Goal: Task Accomplishment & Management: Complete application form

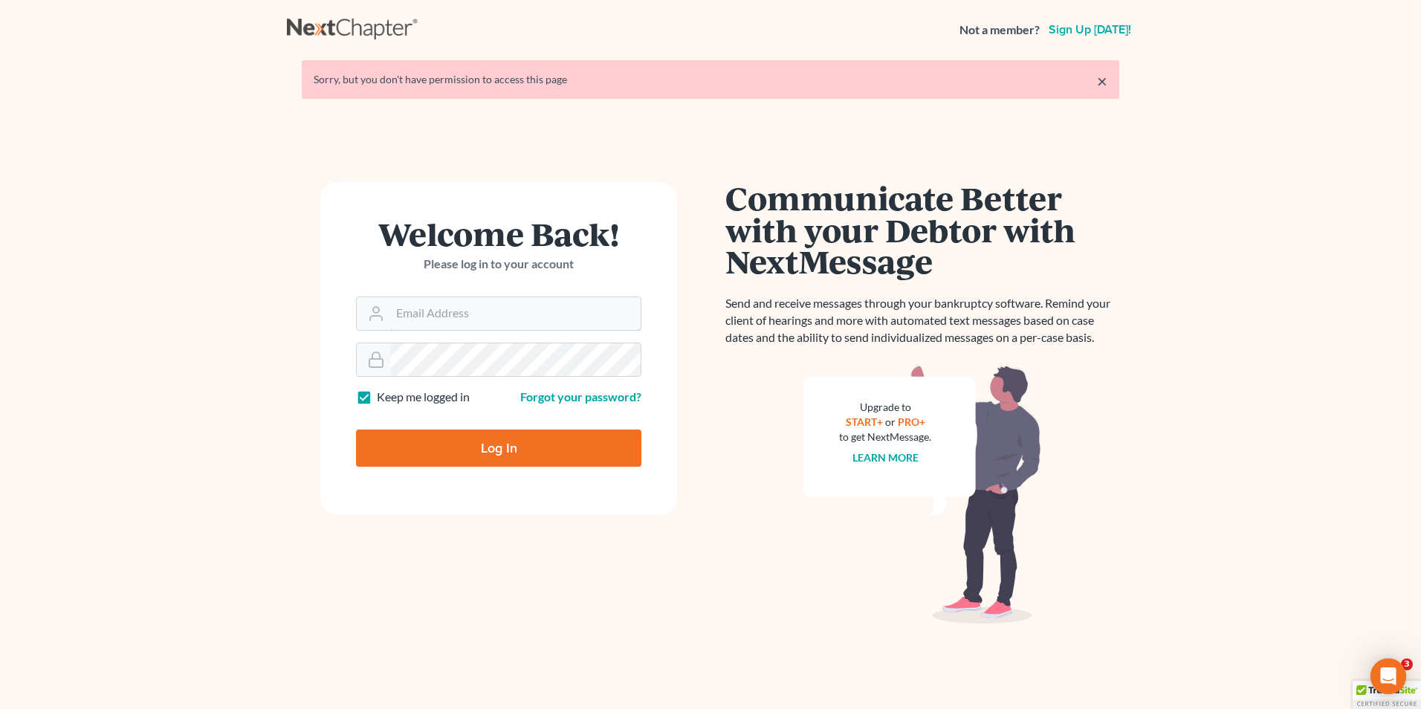
type input "mike@hurttlaw.com"
click at [496, 456] on input "Log In" at bounding box center [498, 447] width 285 height 37
type input "Thinking..."
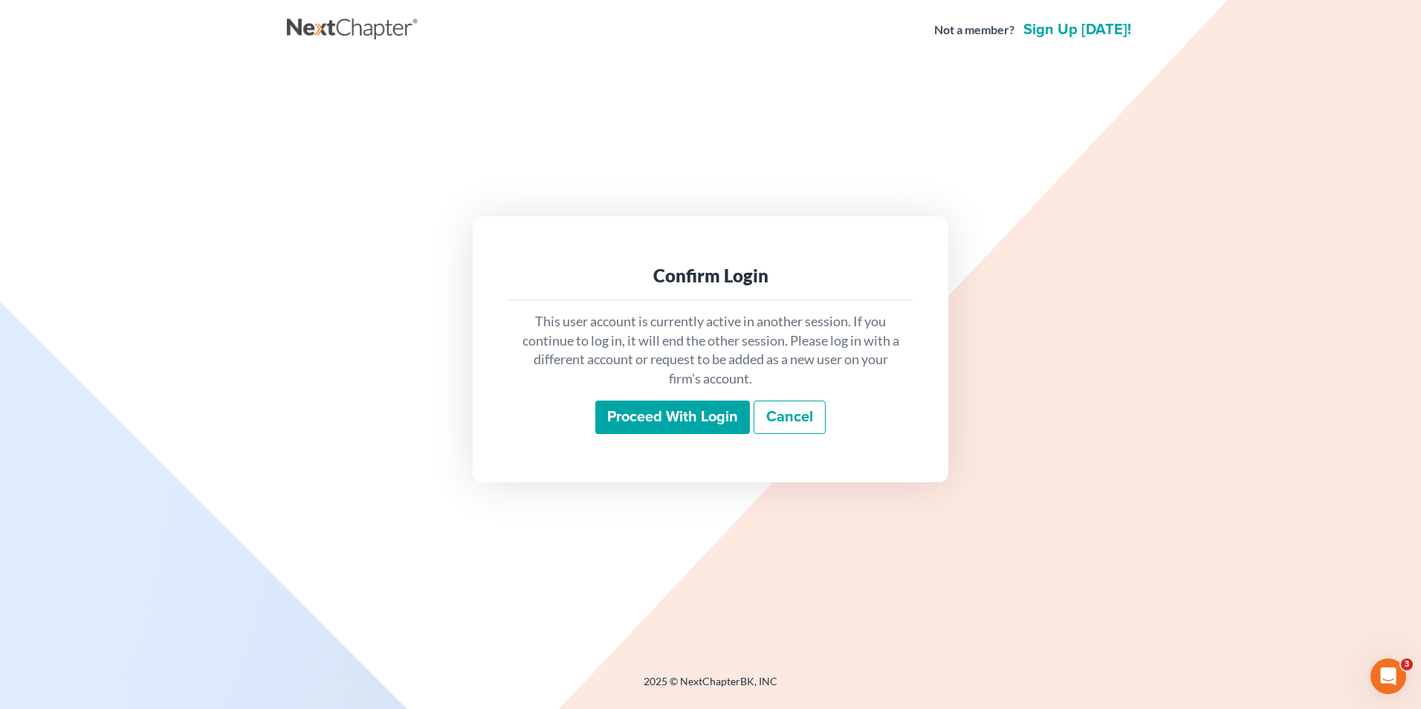
click at [641, 427] on input "Proceed with login" at bounding box center [672, 417] width 155 height 34
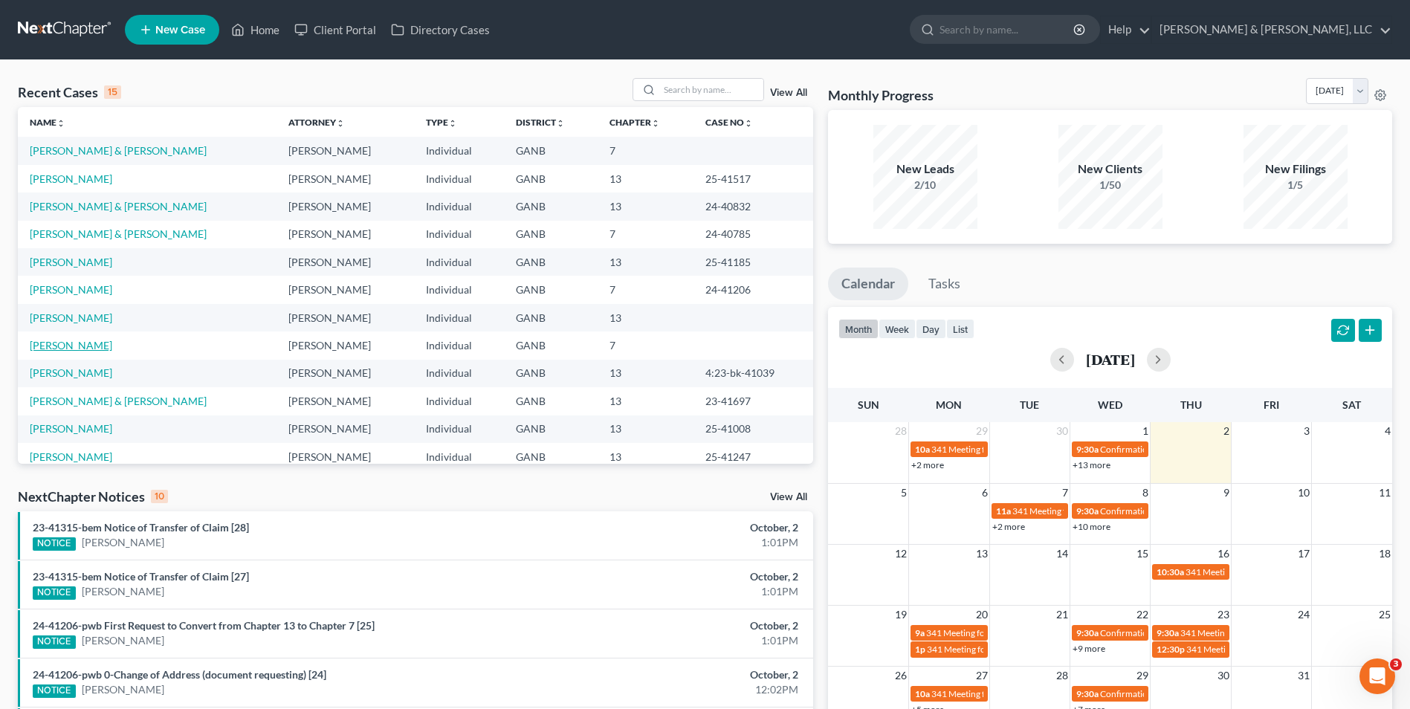
click at [70, 343] on link "Portwood, Kaitlin" at bounding box center [71, 345] width 82 height 13
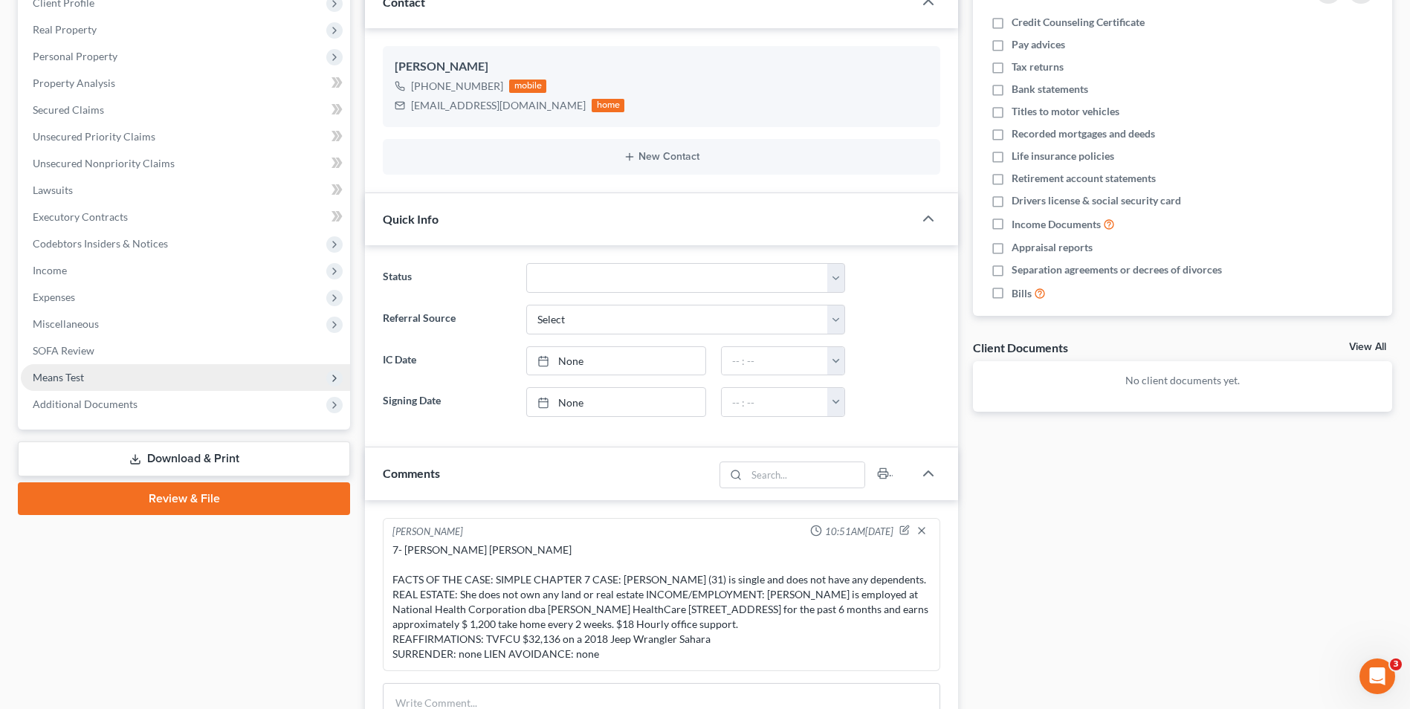
scroll to position [223, 0]
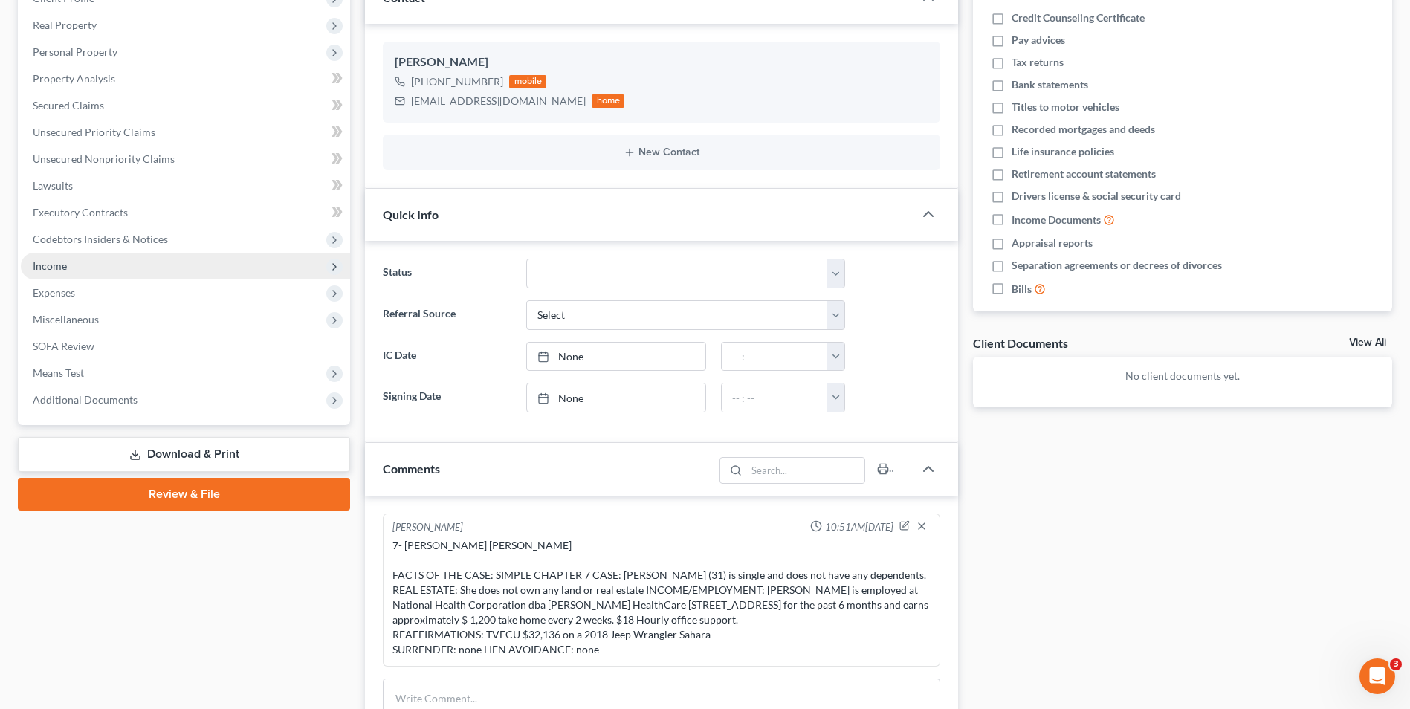
click at [82, 265] on span "Income" at bounding box center [185, 266] width 329 height 27
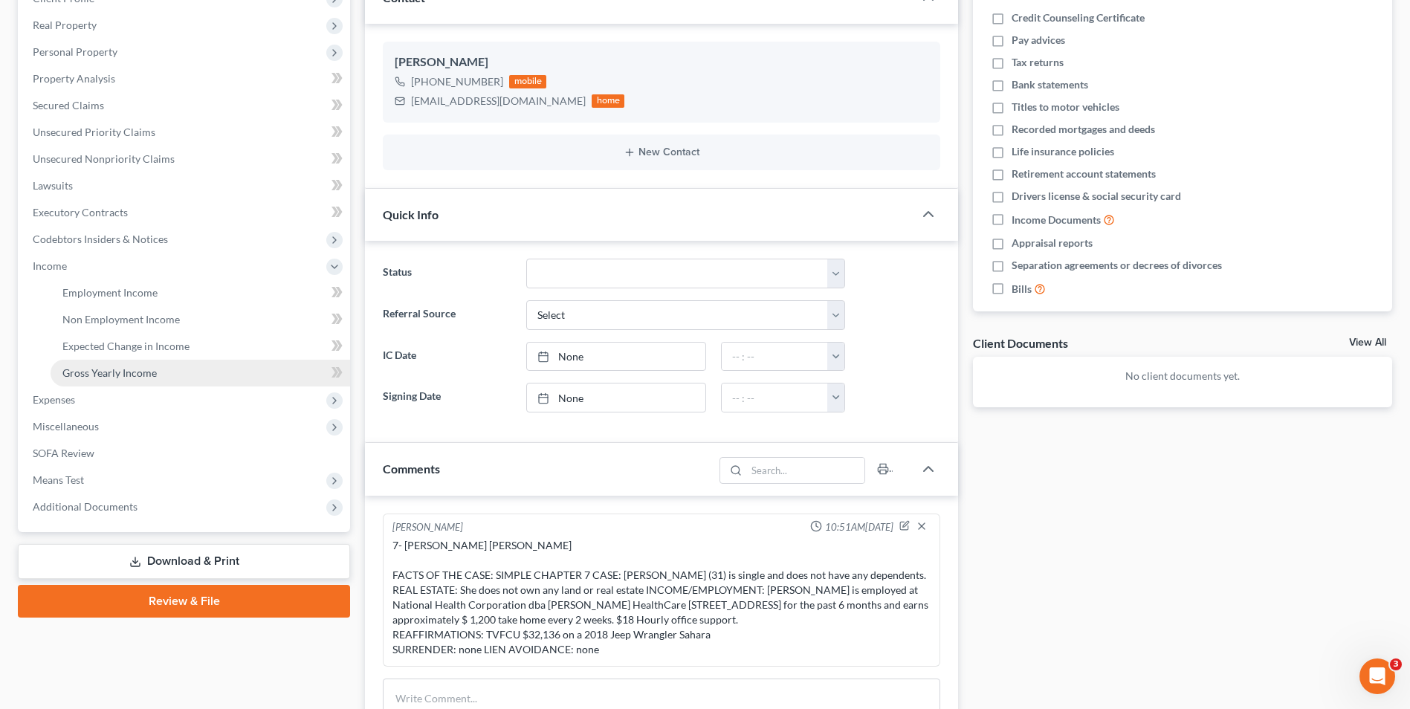
click at [124, 370] on span "Gross Yearly Income" at bounding box center [109, 372] width 94 height 13
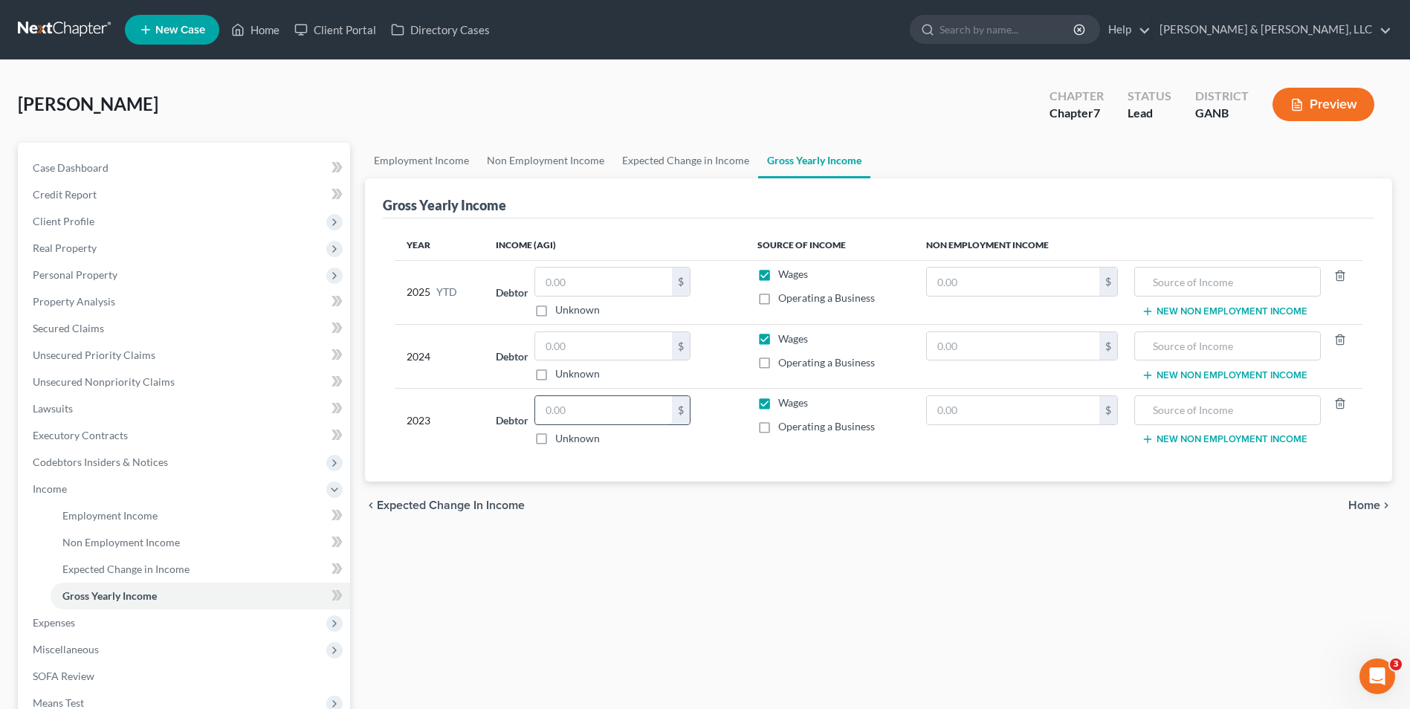
click at [597, 410] on input "text" at bounding box center [603, 410] width 137 height 28
type input "21,071"
click at [571, 348] on input "text" at bounding box center [603, 346] width 137 height 28
type input "8,399"
click at [575, 288] on input "text" at bounding box center [603, 281] width 137 height 28
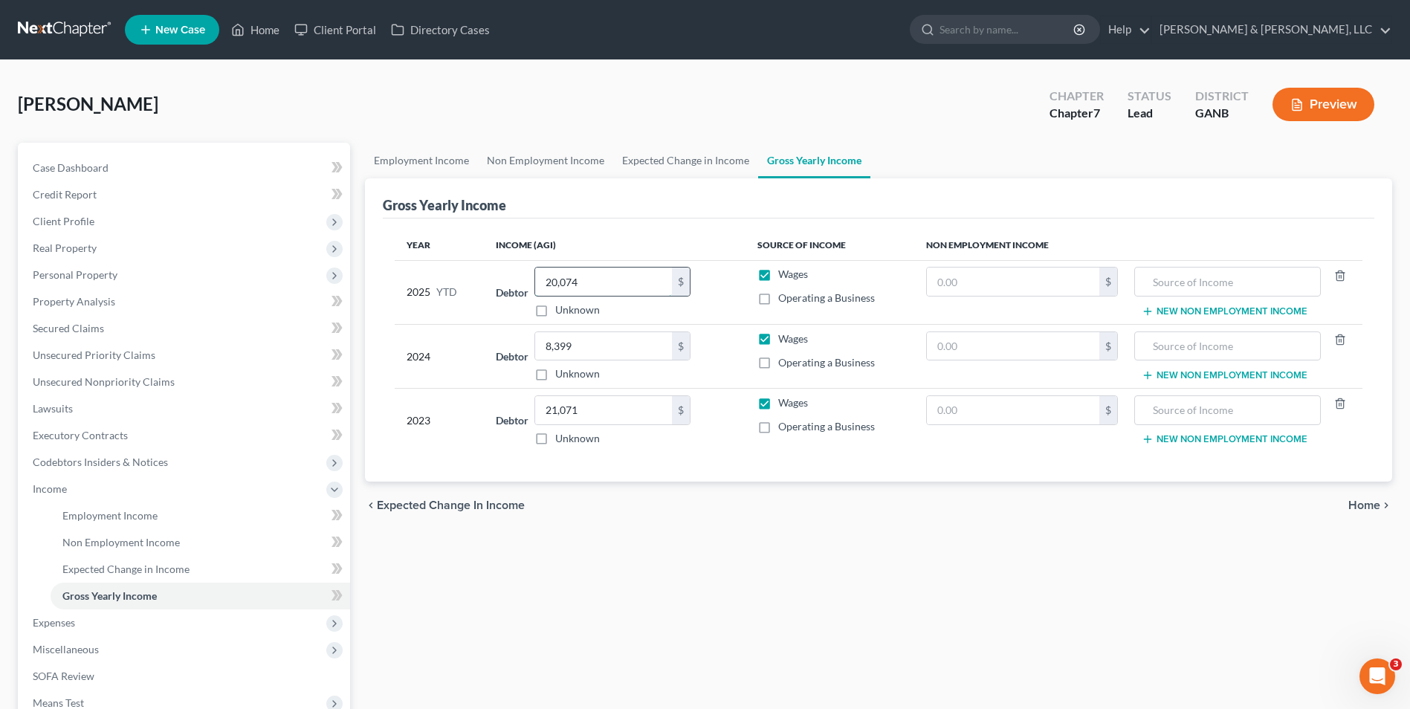
type input "20,074"
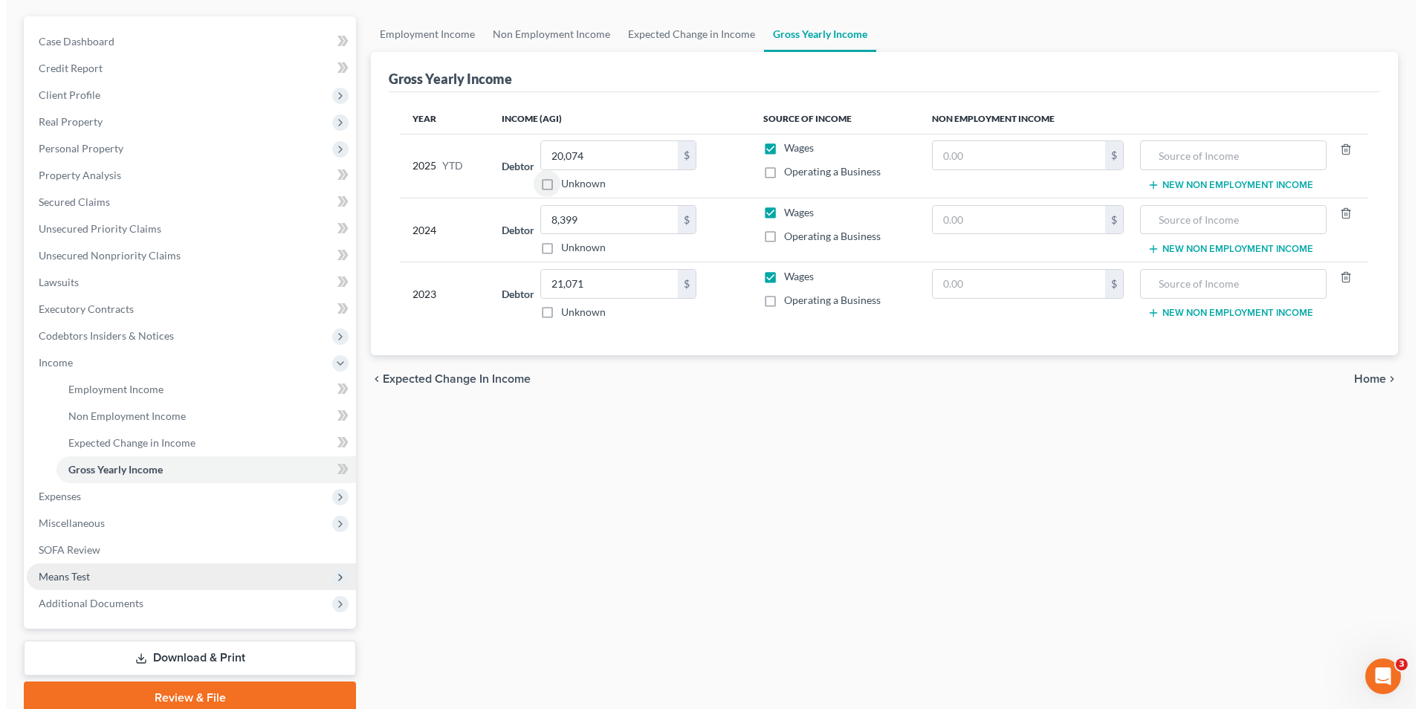
scroll to position [149, 0]
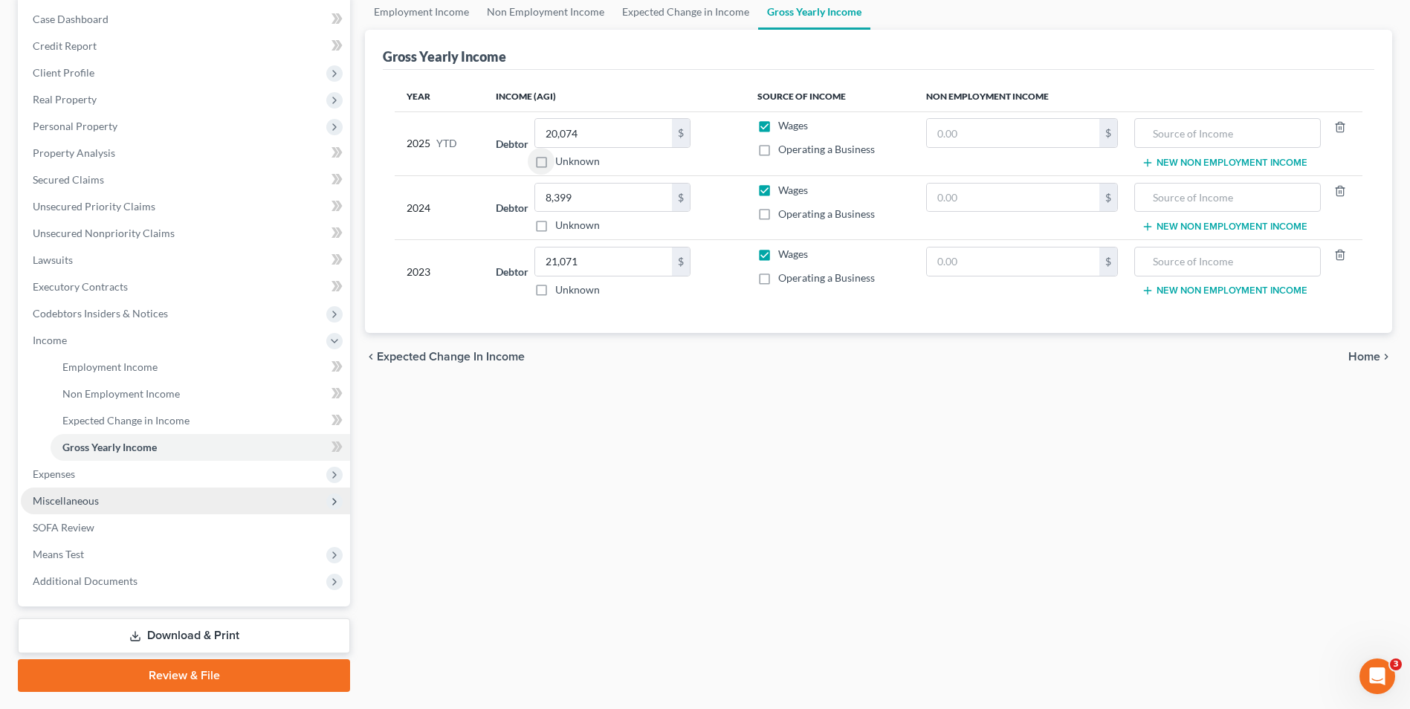
click at [86, 499] on span "Miscellaneous" at bounding box center [66, 500] width 66 height 13
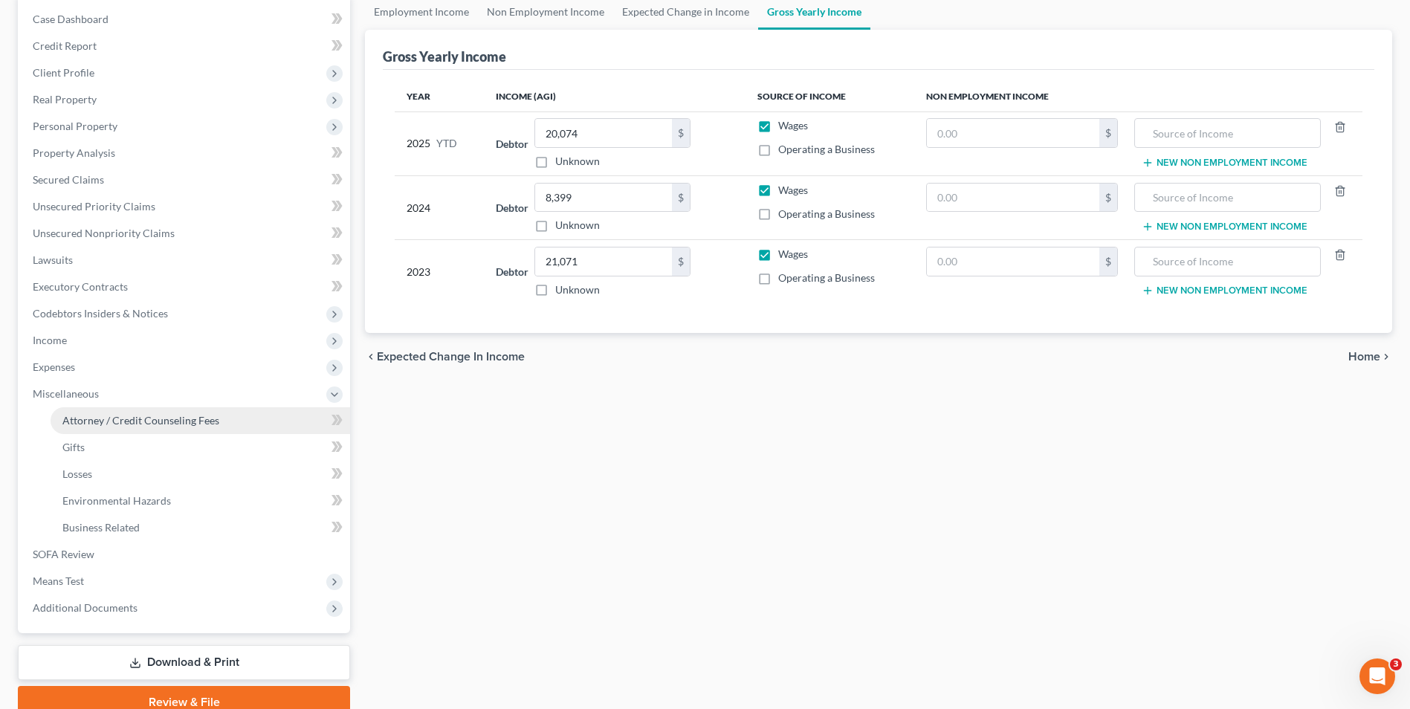
click at [160, 419] on span "Attorney / Credit Counseling Fees" at bounding box center [140, 420] width 157 height 13
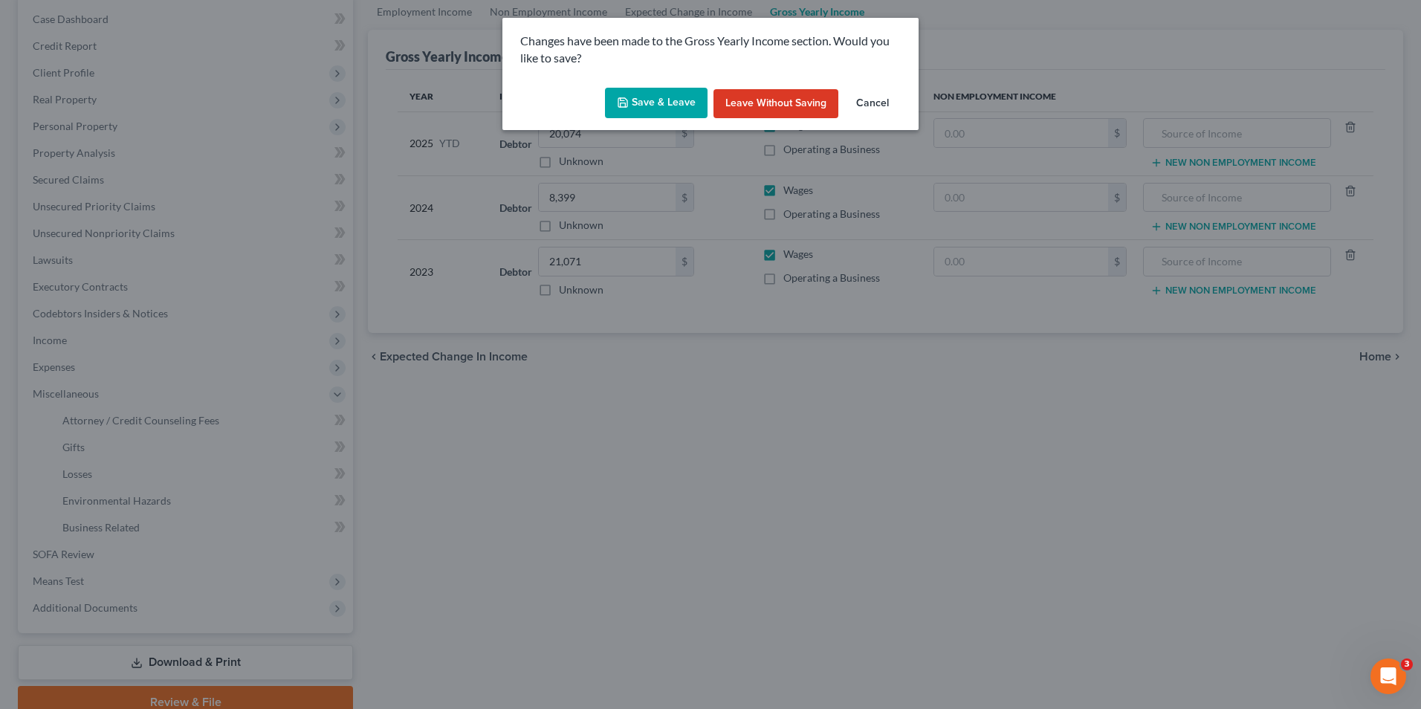
click at [664, 96] on button "Save & Leave" at bounding box center [656, 103] width 103 height 31
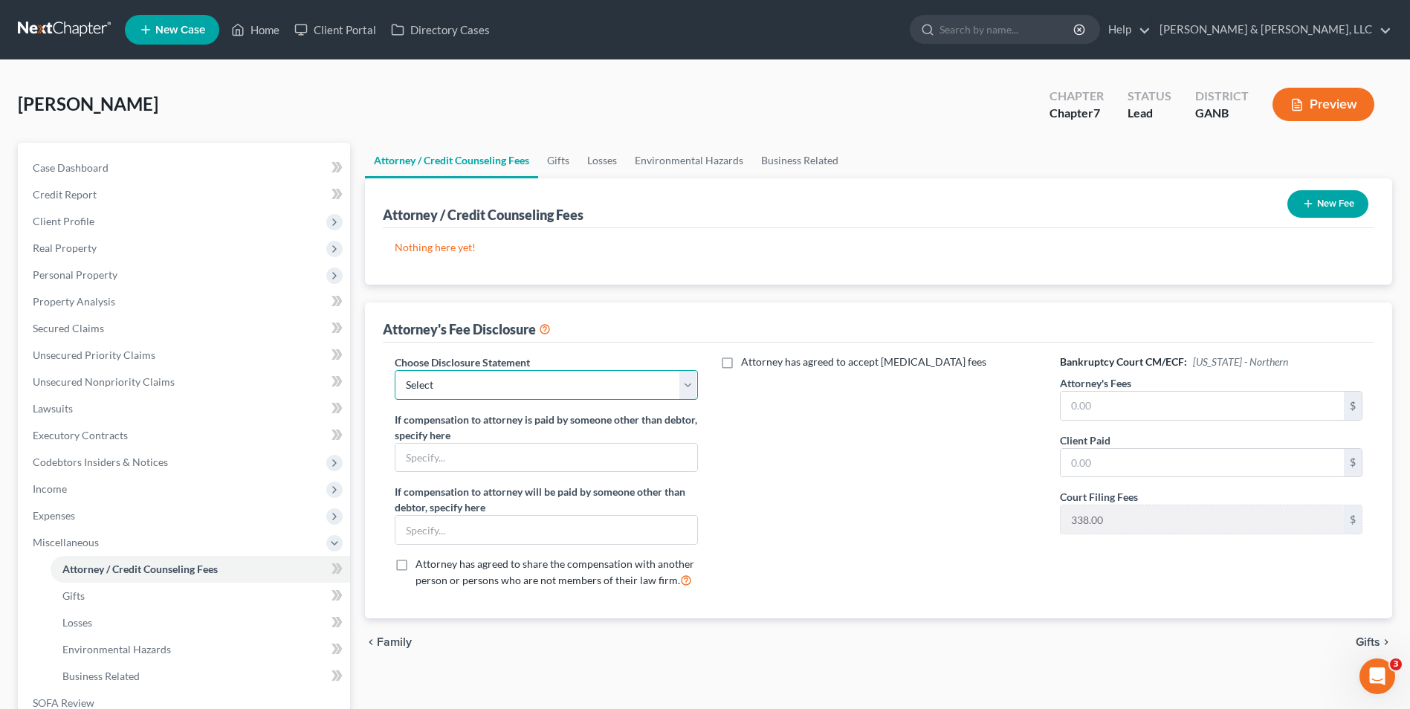
click at [691, 391] on select "Select CUSTOM 13 BUSINESS 13 7 Disclosure 13 Disclosure" at bounding box center [546, 385] width 302 height 30
select select "2"
click at [395, 370] on select "Select CUSTOM 13 BUSINESS 13 7 Disclosure 13 Disclosure" at bounding box center [546, 385] width 302 height 30
click at [1089, 397] on input "text" at bounding box center [1201, 406] width 283 height 28
type input "1,500"
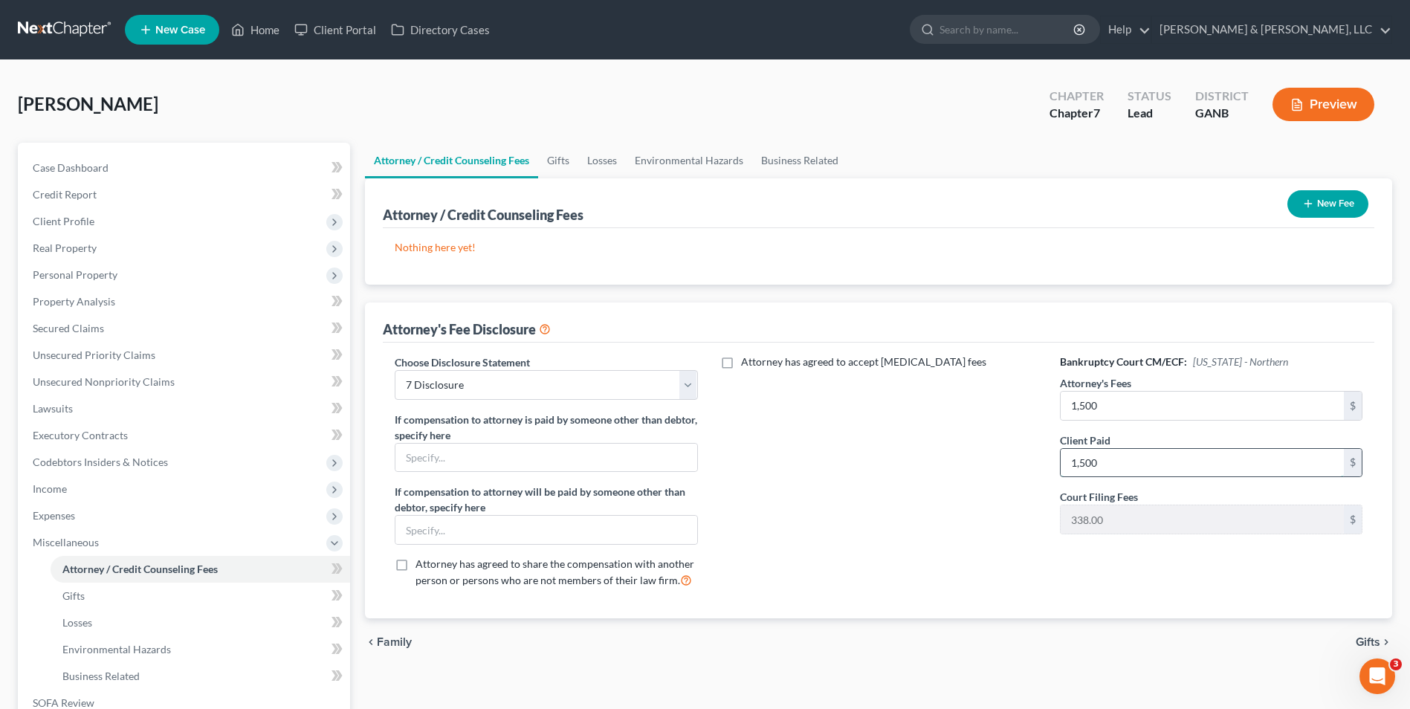
type input "1,500"
click at [1314, 210] on button "New Fee" at bounding box center [1327, 203] width 81 height 27
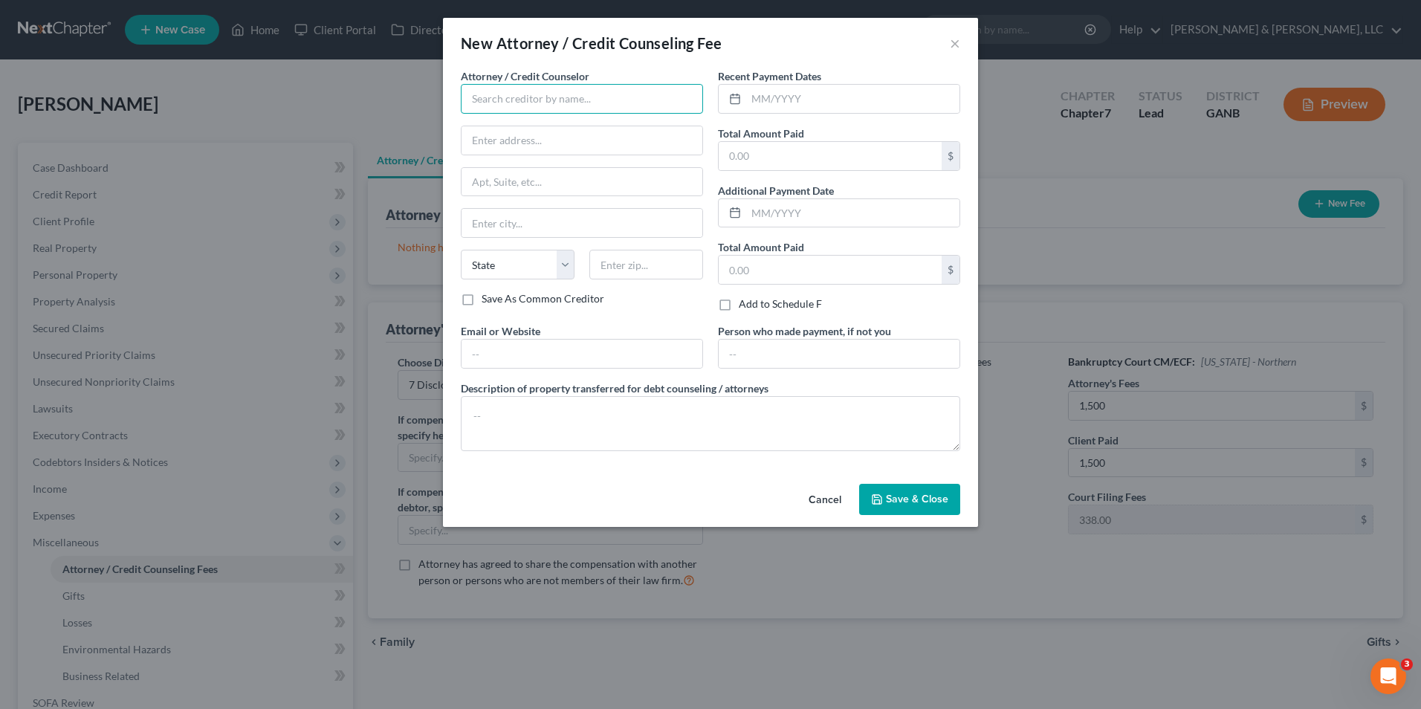
click at [531, 106] on input "text" at bounding box center [582, 99] width 242 height 30
type input "Hurtt & Johnson, LLC"
type input "215 W. Gordon St."
type input "Dalton"
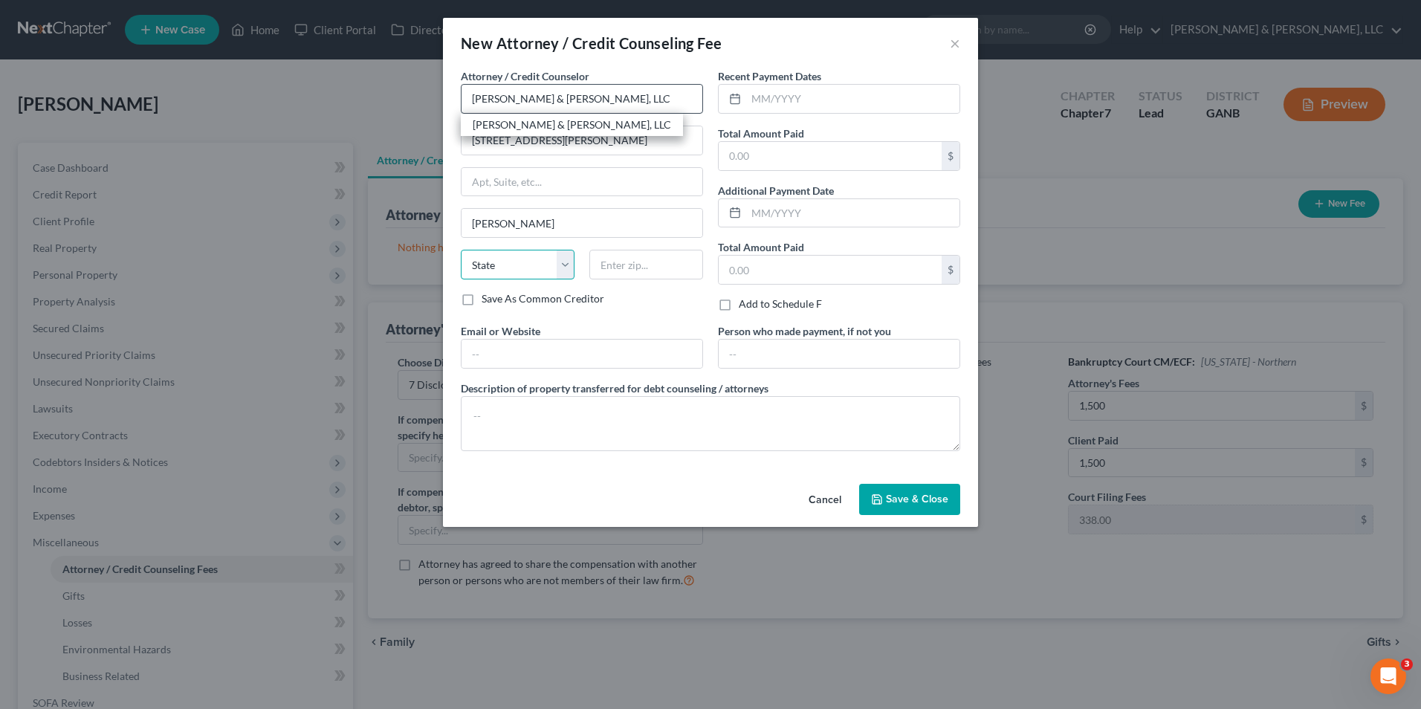
select select "10"
type input "30720"
click at [752, 159] on input "text" at bounding box center [830, 156] width 223 height 28
click at [730, 155] on input "1,838" at bounding box center [830, 156] width 223 height 28
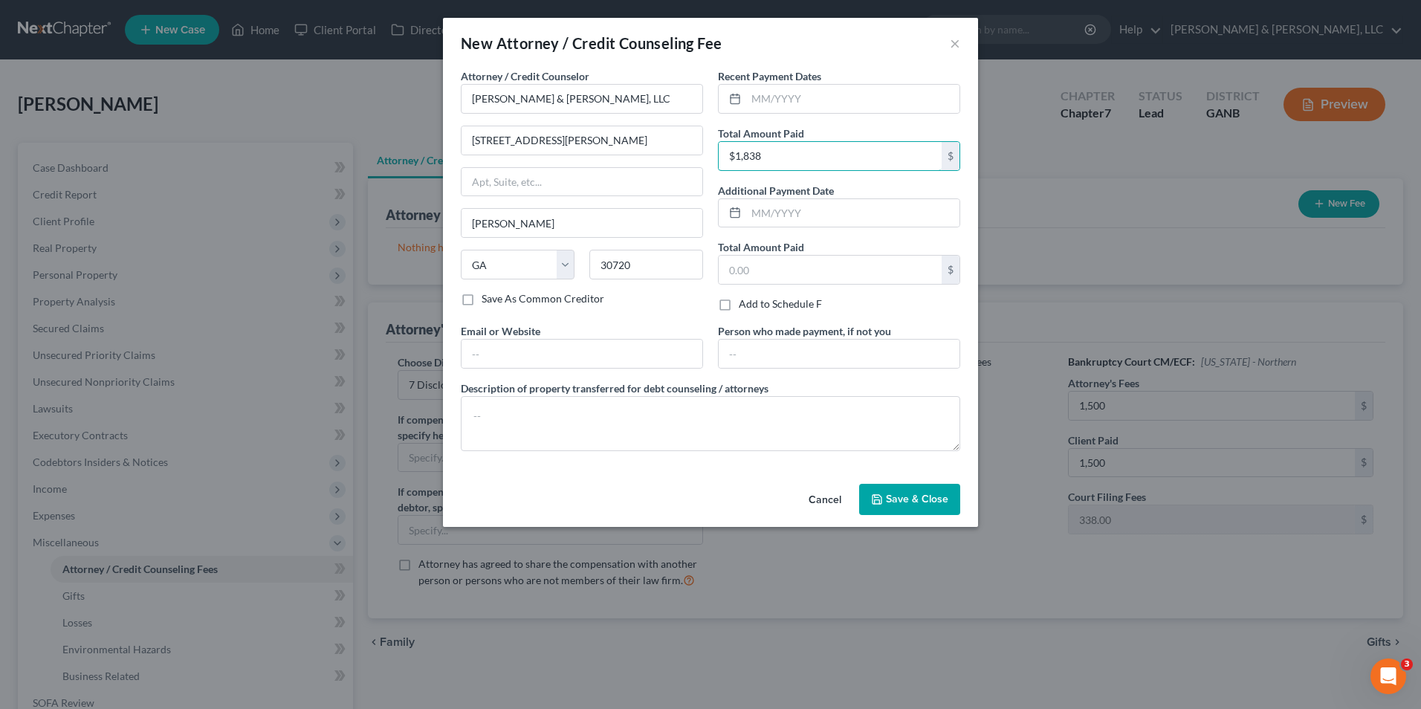
type input "1,838"
click at [580, 422] on textarea at bounding box center [710, 423] width 499 height 55
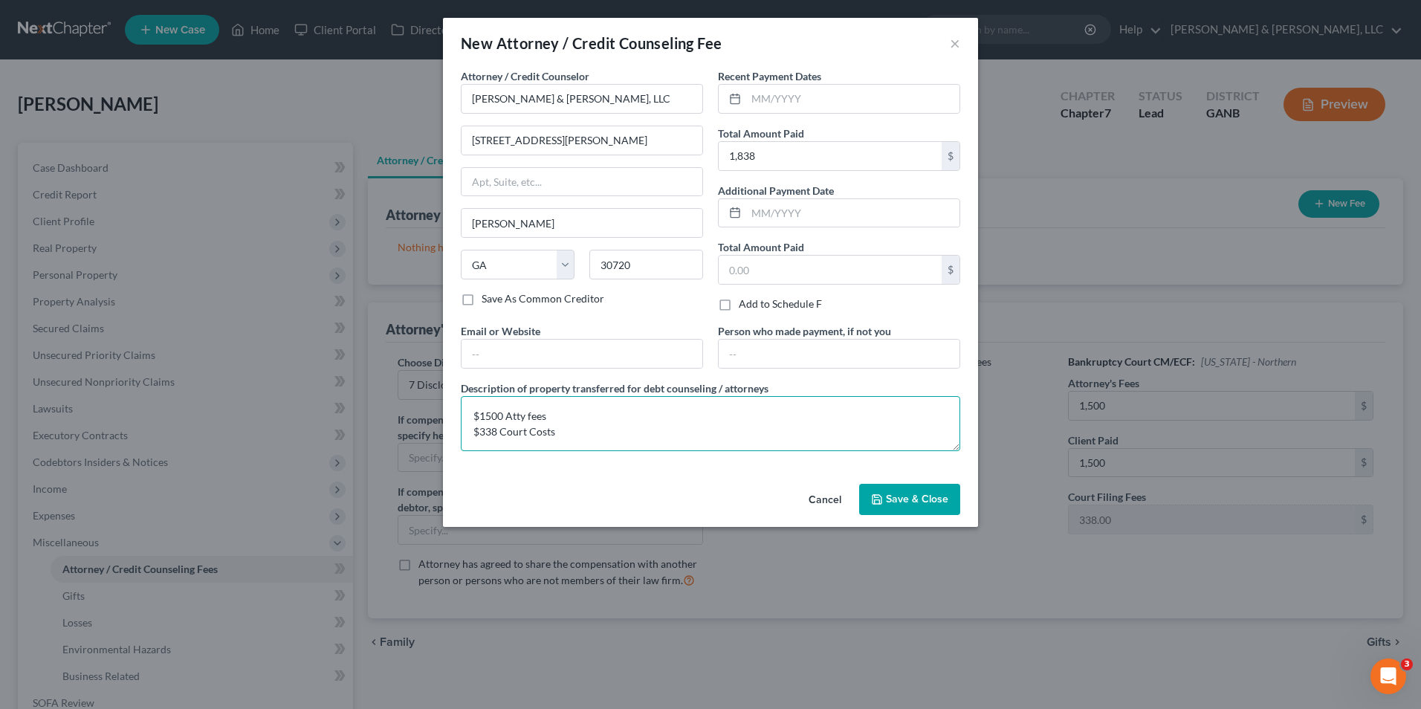
type textarea "$1500 Atty fees $338 Court Costs"
click at [923, 502] on span "Save & Close" at bounding box center [917, 499] width 62 height 13
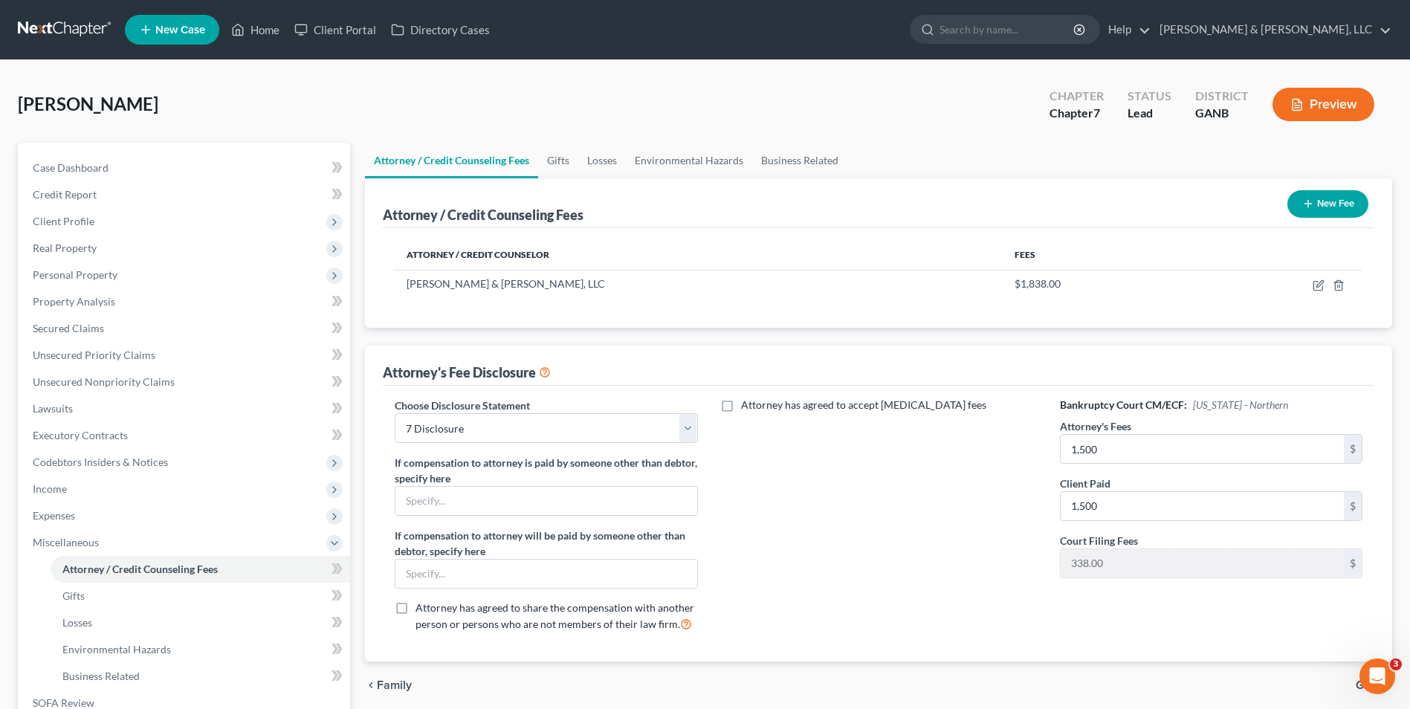
click at [1328, 209] on button "New Fee" at bounding box center [1327, 203] width 81 height 27
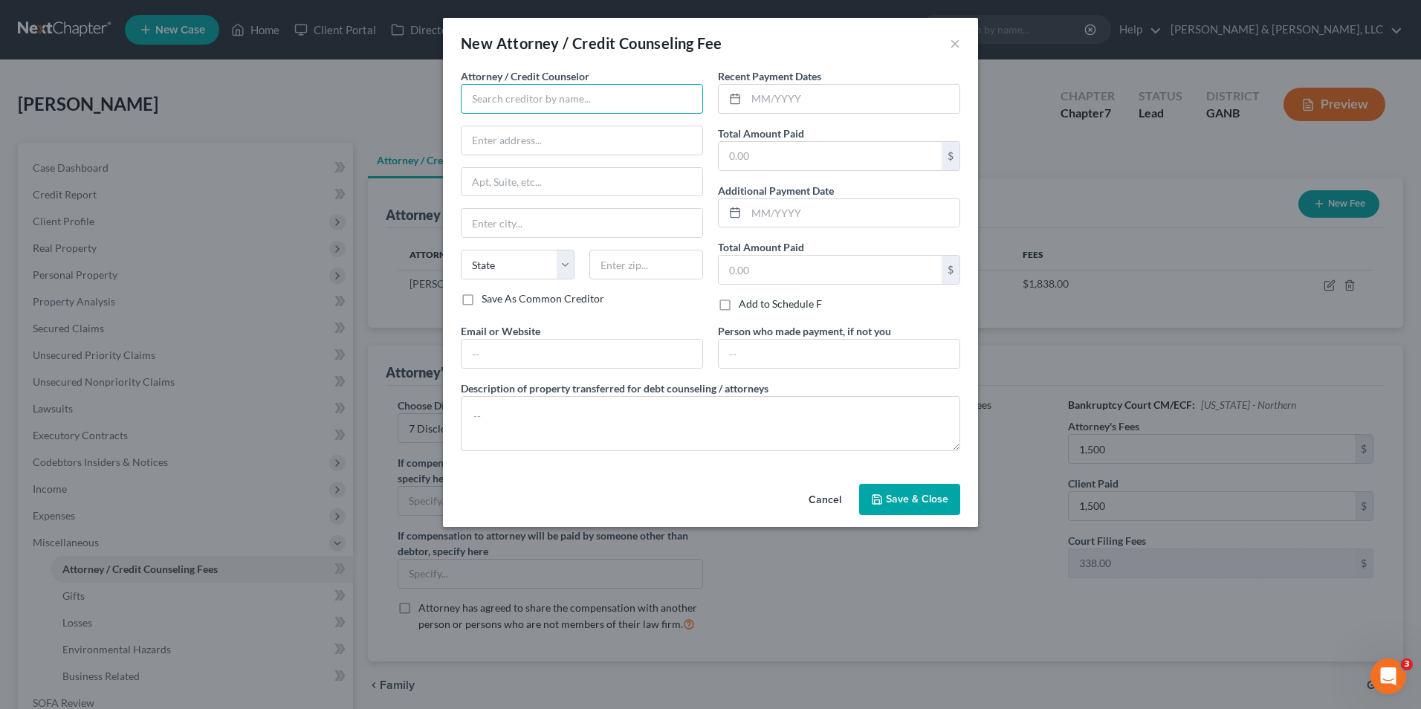
click at [605, 107] on input "text" at bounding box center [582, 99] width 242 height 30
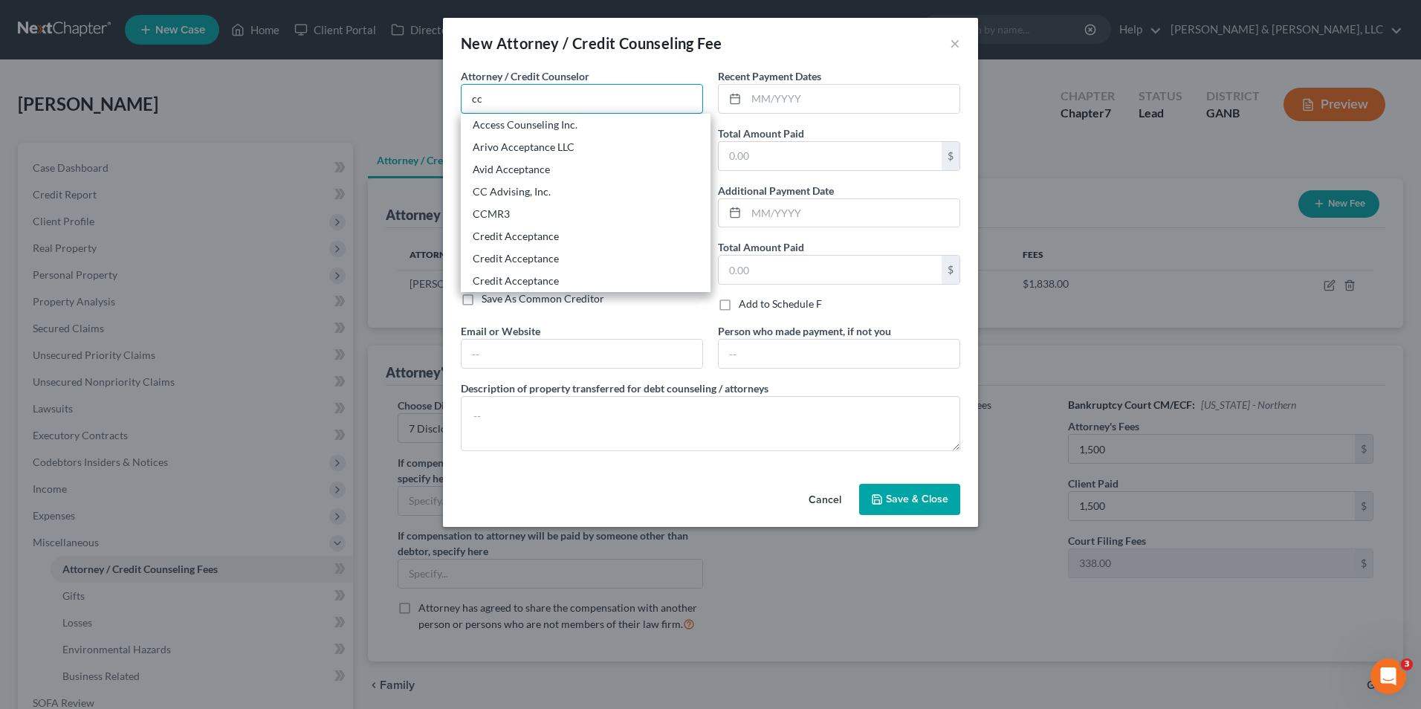
type input "CC Advising, Inc."
type input "721 Washington Ave.,"
type input "Suite 305"
type input "Bay City"
select select "23"
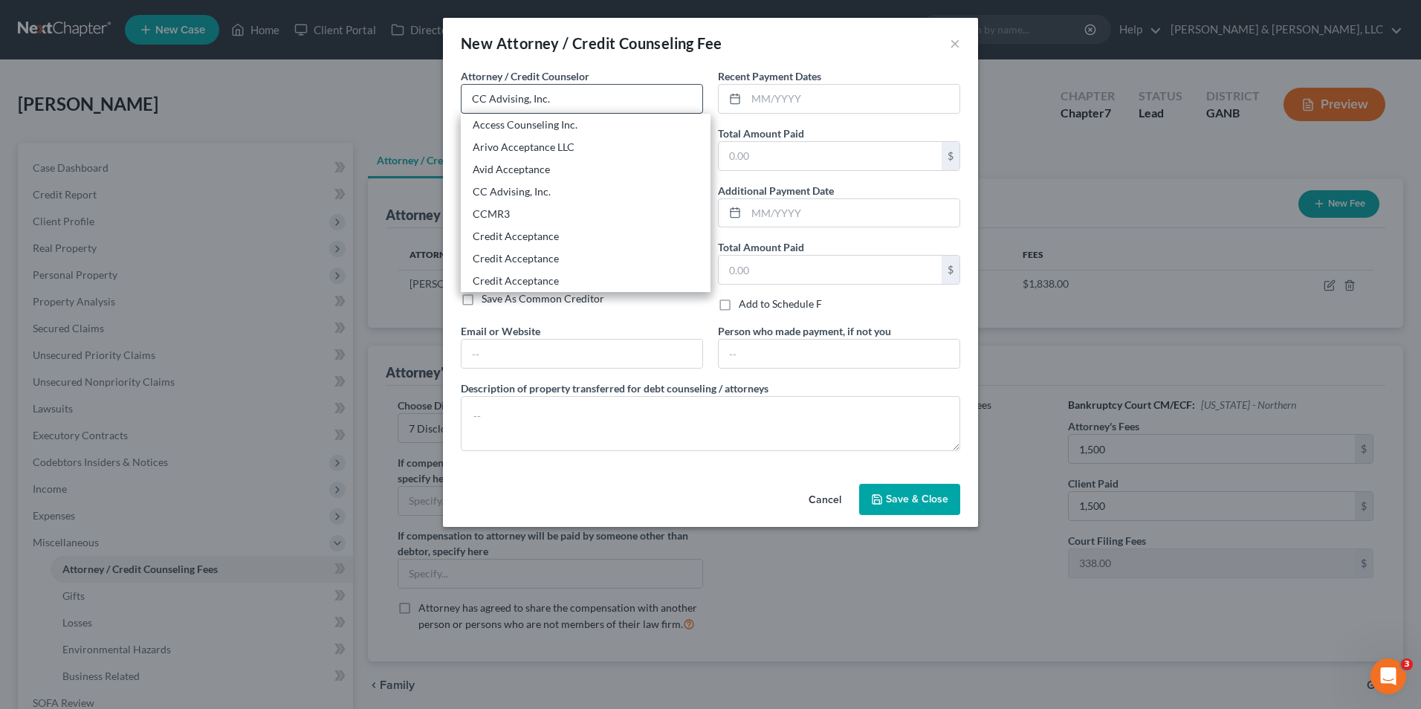
type input "48708-5724"
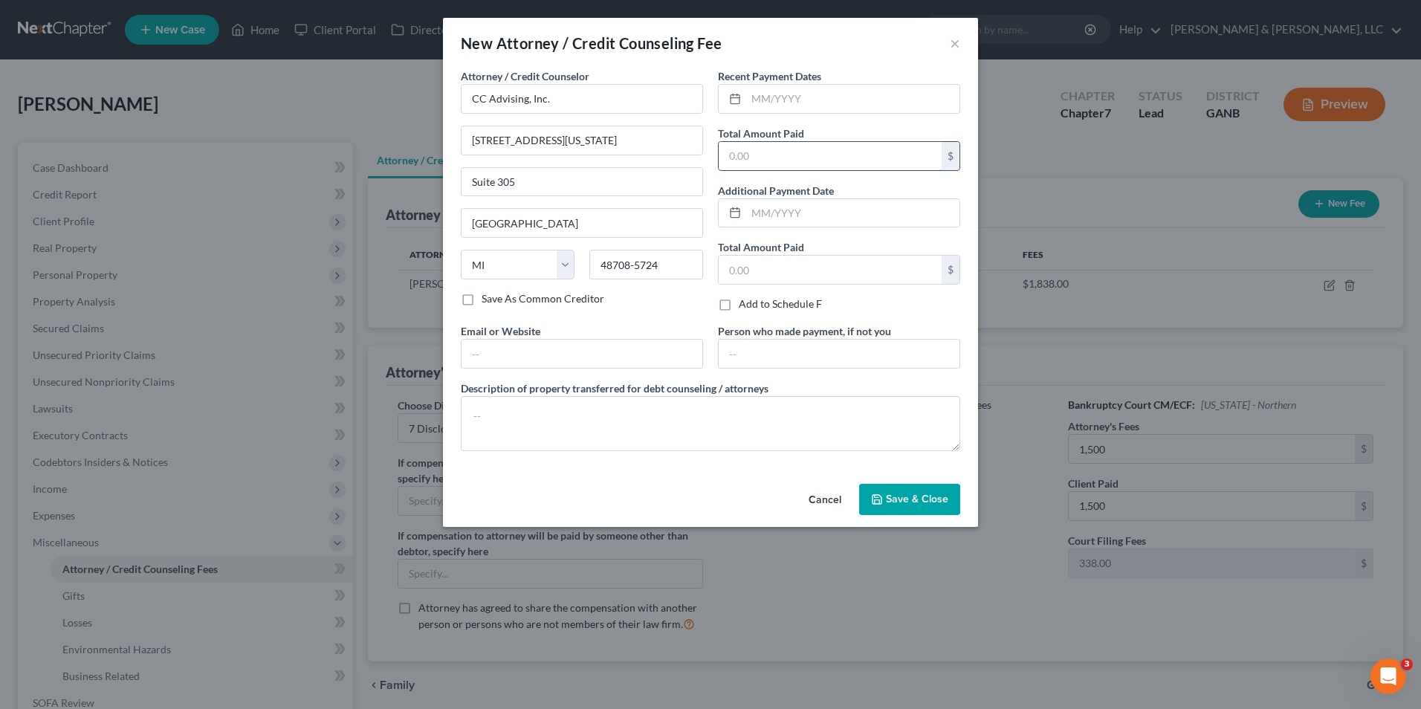
click at [812, 154] on input "text" at bounding box center [830, 156] width 223 height 28
type input "10"
click at [564, 421] on textarea at bounding box center [710, 423] width 499 height 55
type textarea "Credit Counseling Course"
click at [877, 496] on icon "button" at bounding box center [877, 499] width 12 height 12
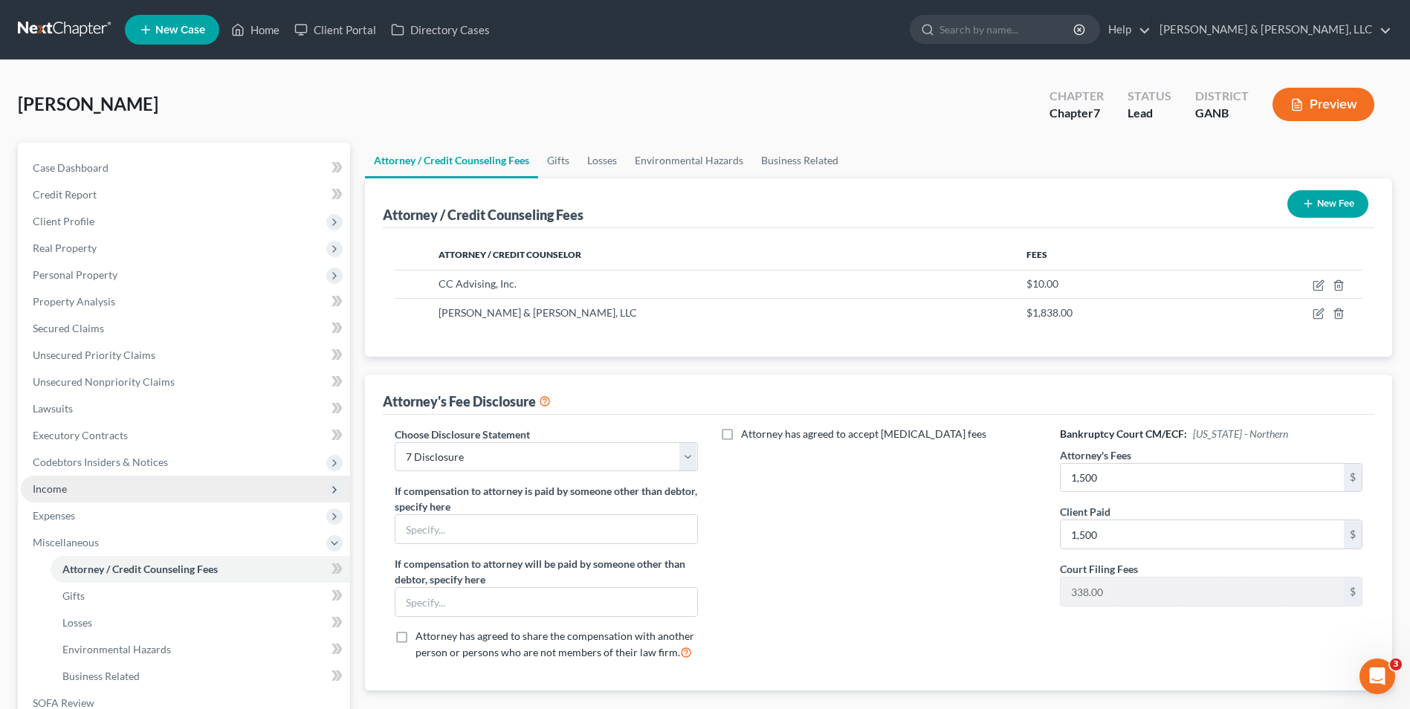
click at [82, 485] on span "Income" at bounding box center [185, 489] width 329 height 27
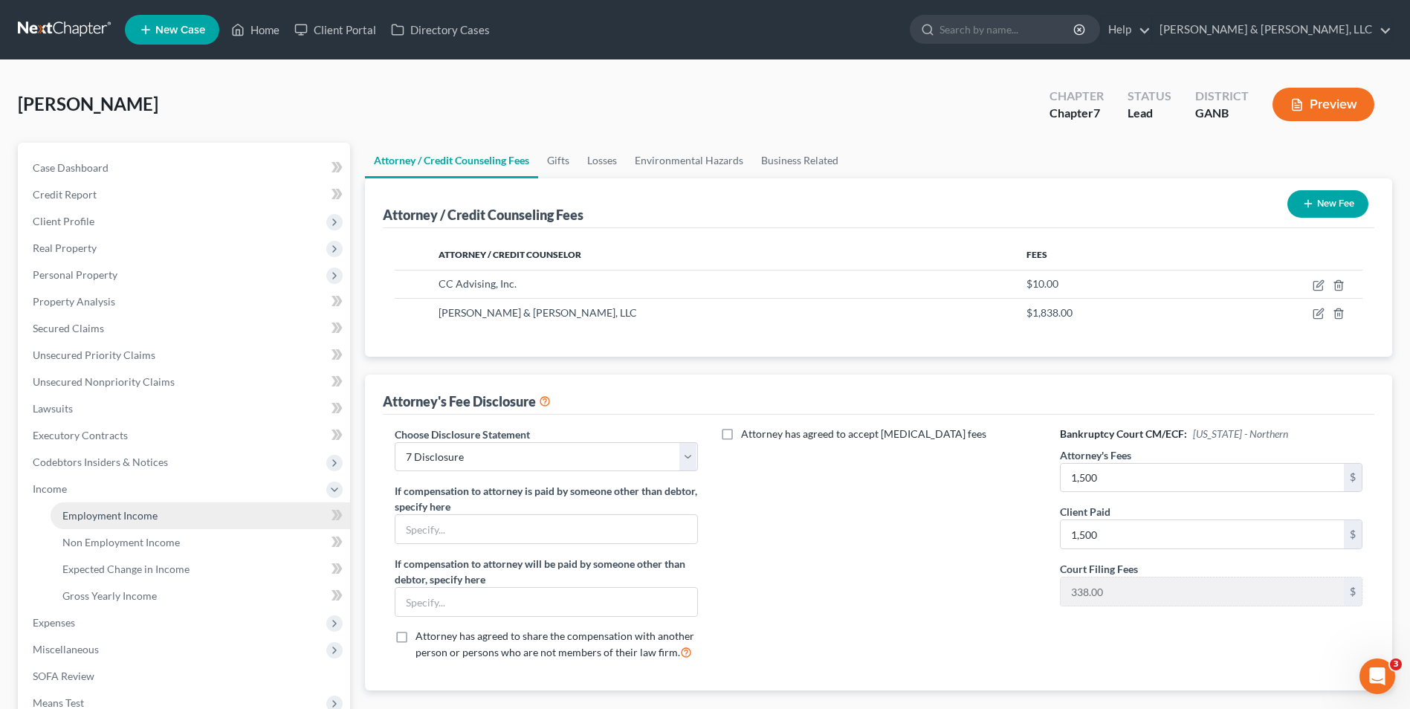
click at [139, 511] on span "Employment Income" at bounding box center [109, 515] width 95 height 13
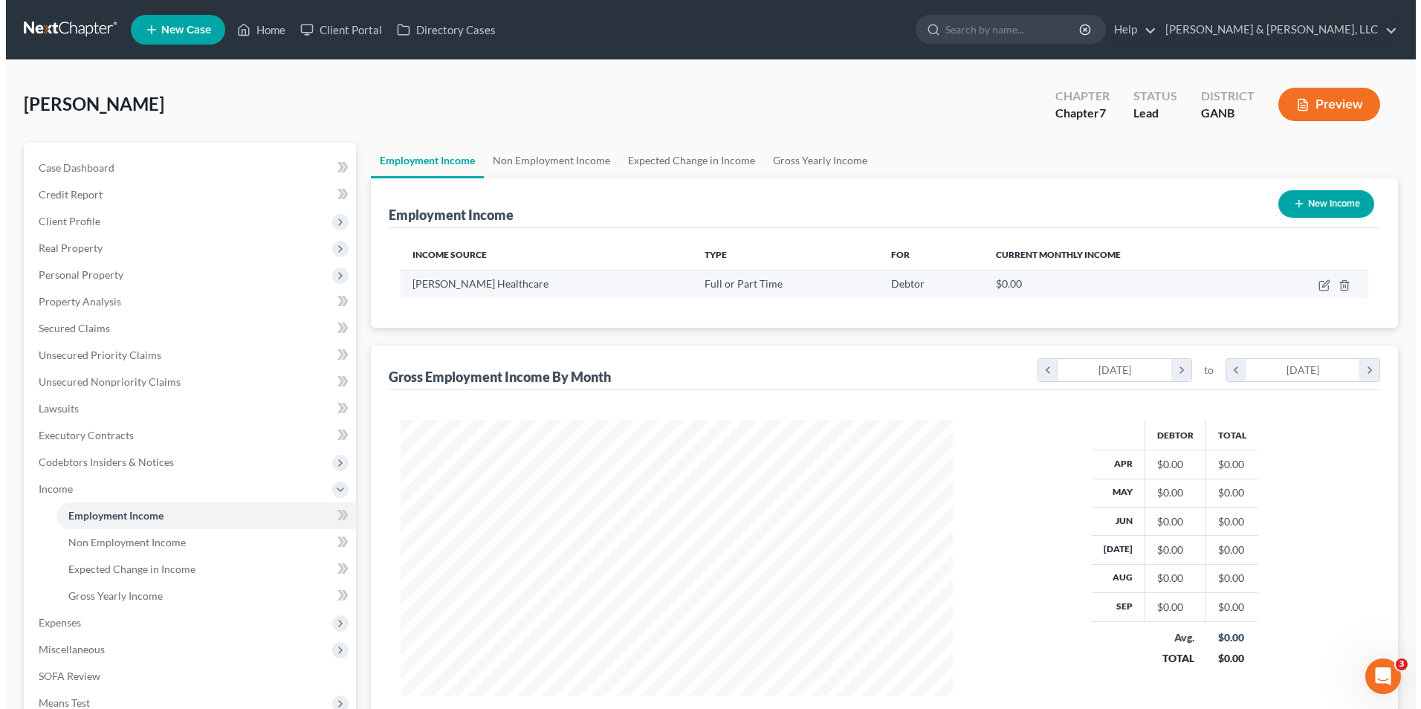
scroll to position [276, 581]
click at [1324, 285] on icon "button" at bounding box center [1318, 285] width 12 height 12
select select "0"
select select "44"
select select "2"
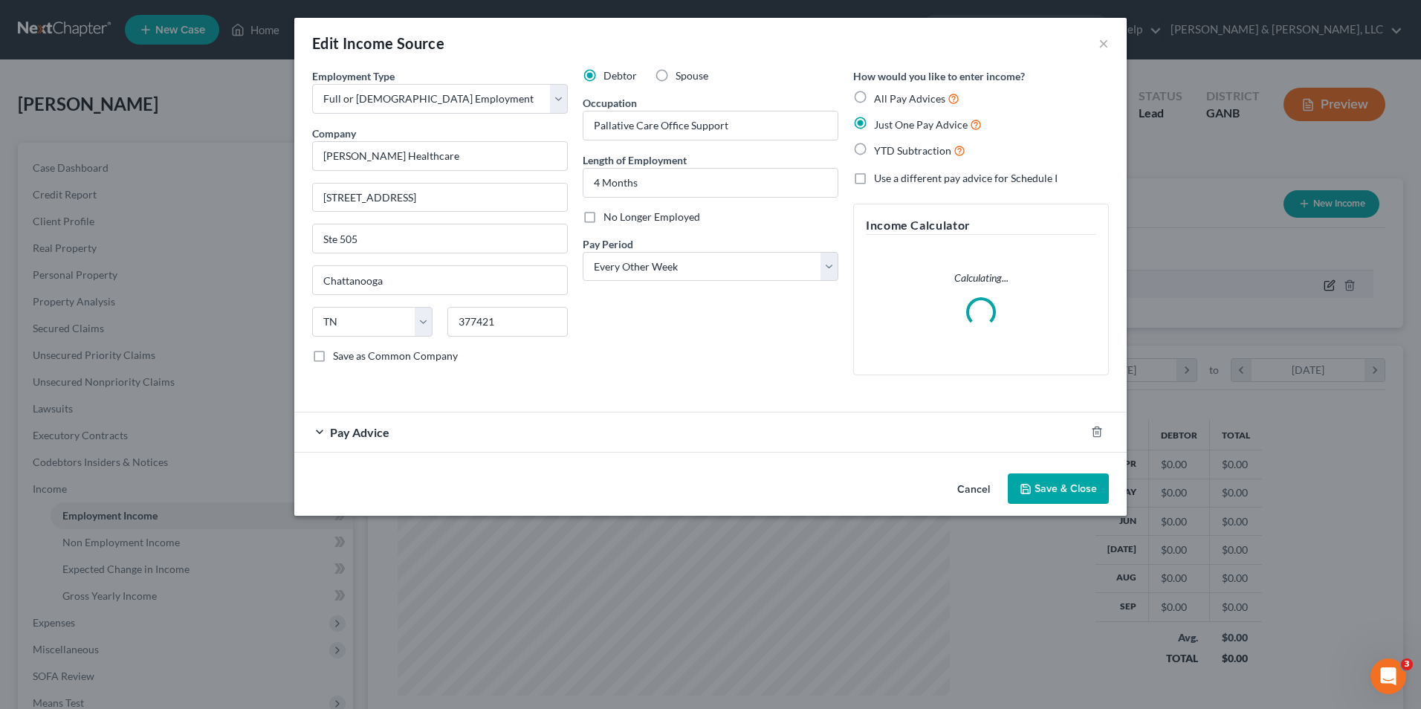
scroll to position [278, 587]
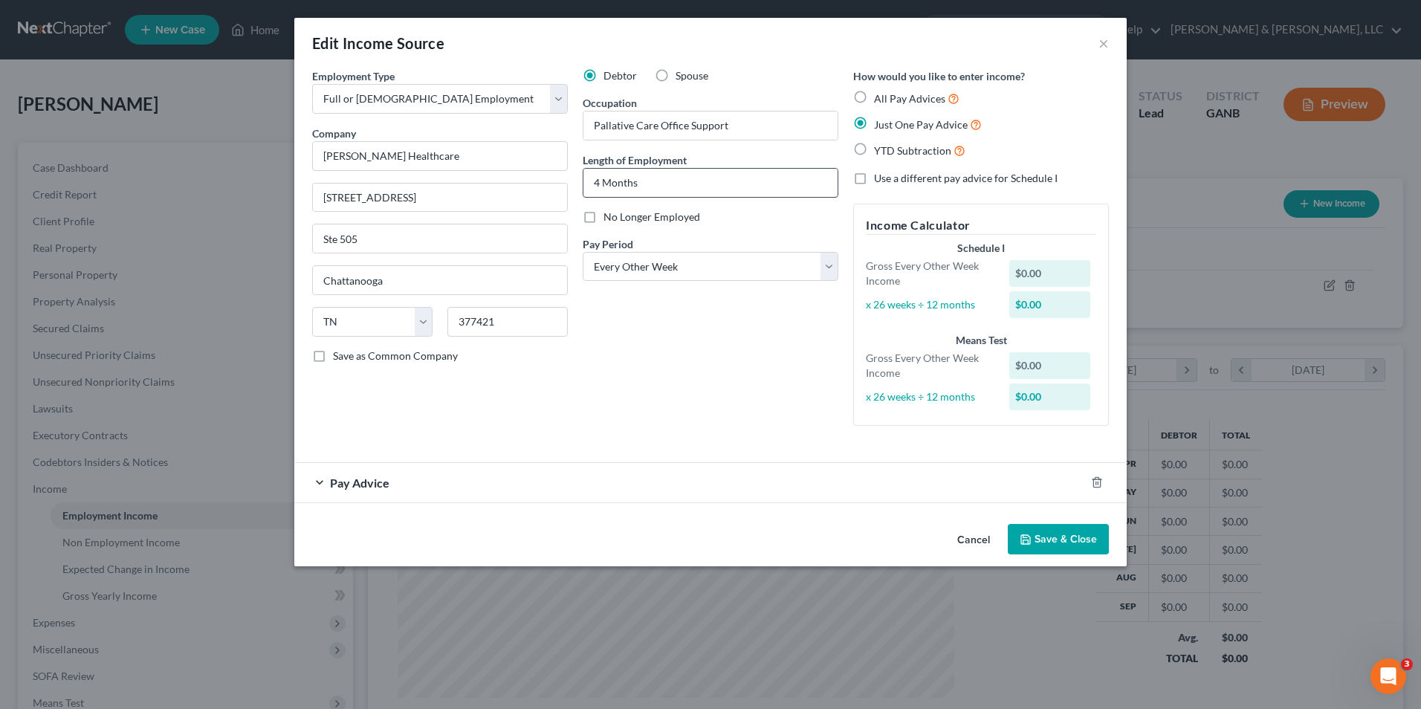
click at [591, 181] on input "4 Months" at bounding box center [710, 183] width 254 height 28
type input "4 Months"
click at [728, 328] on div "Debtor Spouse Occupation Pallative Care Office Support Length of Employment 4 M…" at bounding box center [710, 252] width 270 height 369
click at [825, 271] on select "Select Monthly Twice Monthly Every Other Week Weekly" at bounding box center [711, 267] width 256 height 30
select select "0"
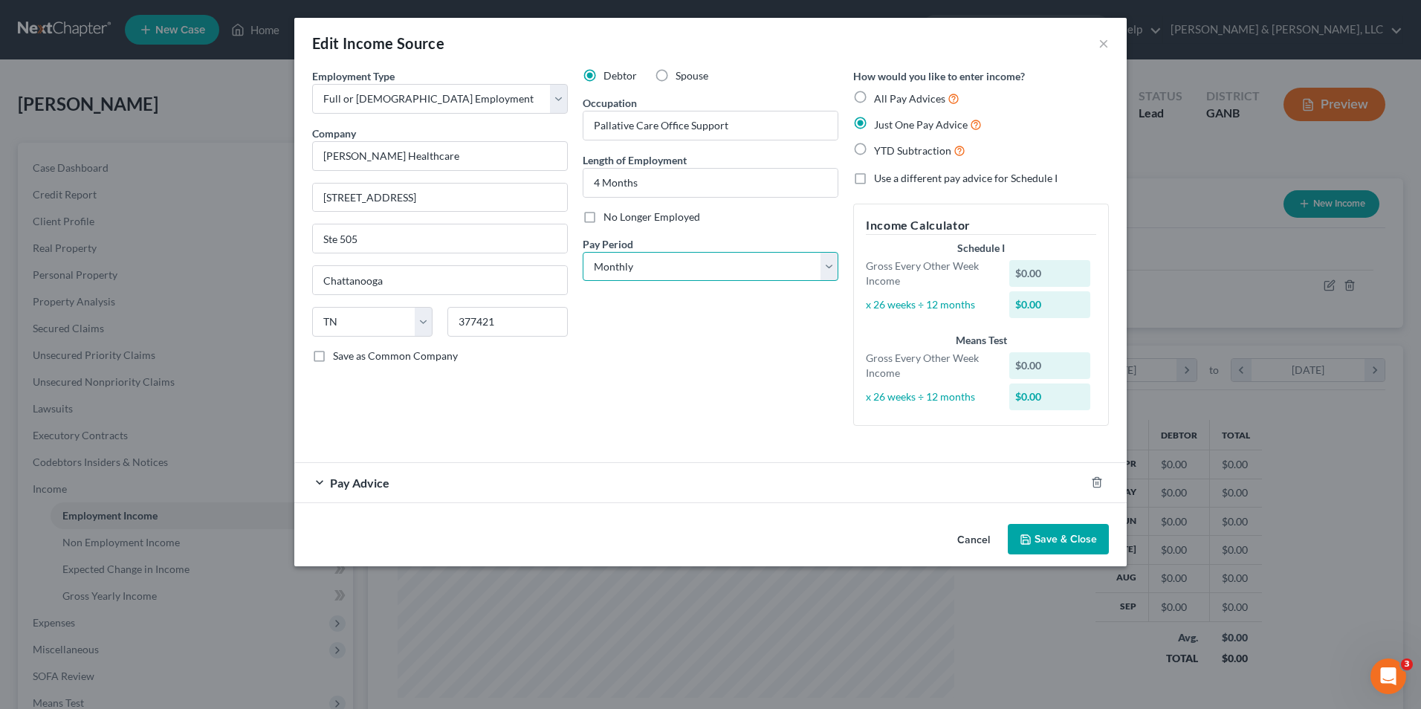
click at [583, 252] on select "Select Monthly Twice Monthly Every Other Week Weekly" at bounding box center [711, 267] width 256 height 30
click at [758, 330] on div "Debtor Spouse Occupation Pallative Care Office Support Length of Employment 4 M…" at bounding box center [710, 252] width 270 height 369
click at [358, 479] on span "Pay Advice" at bounding box center [359, 483] width 59 height 14
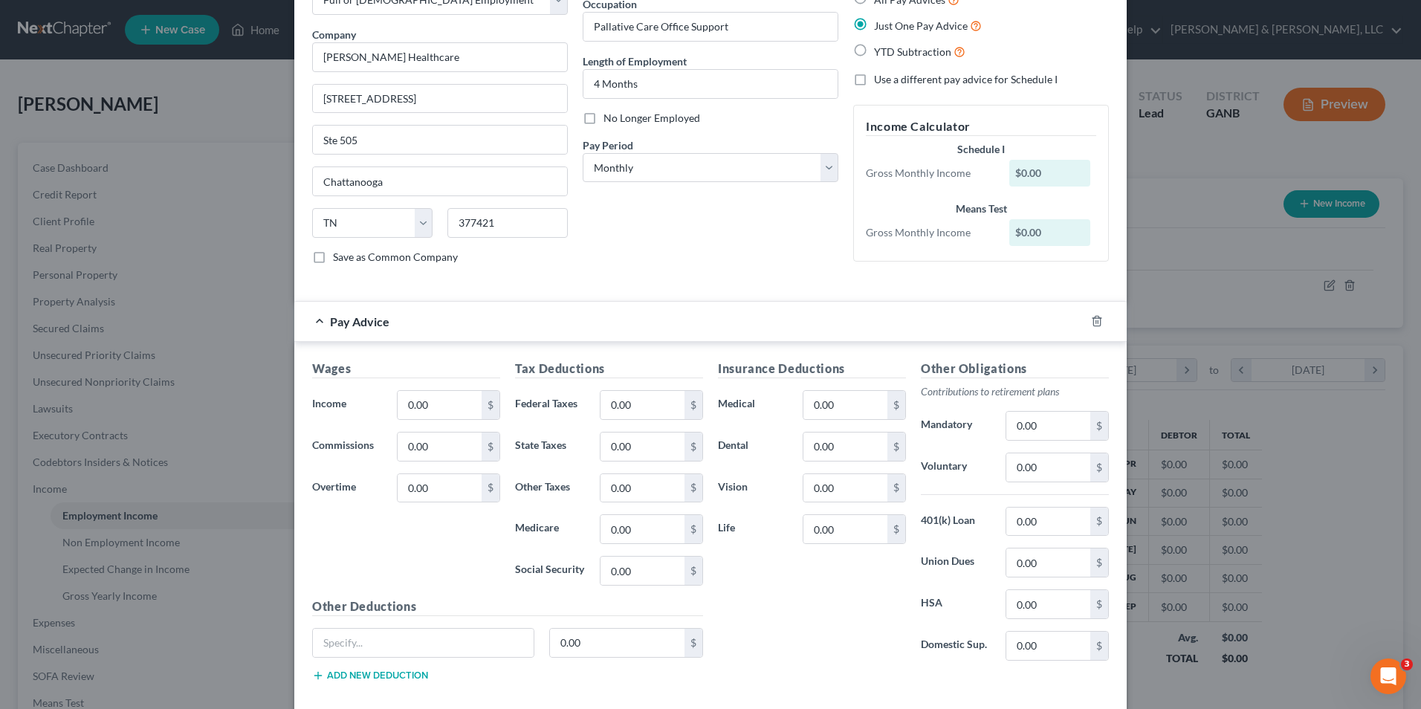
scroll to position [0, 0]
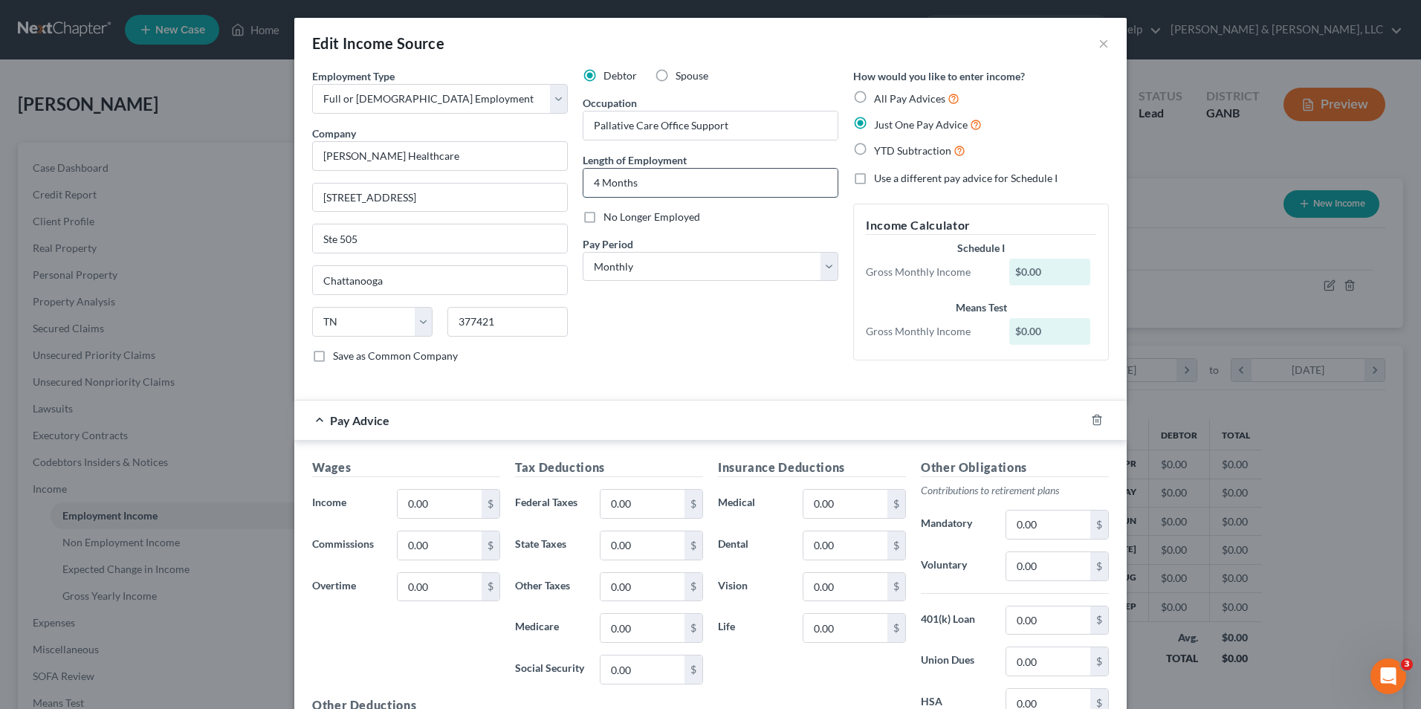
click at [589, 184] on input "4 Months" at bounding box center [710, 183] width 254 height 28
type input "6 Months"
click at [612, 374] on div "Debtor Spouse Occupation Pallative Care Office Support Length of Employment 6 M…" at bounding box center [710, 221] width 270 height 307
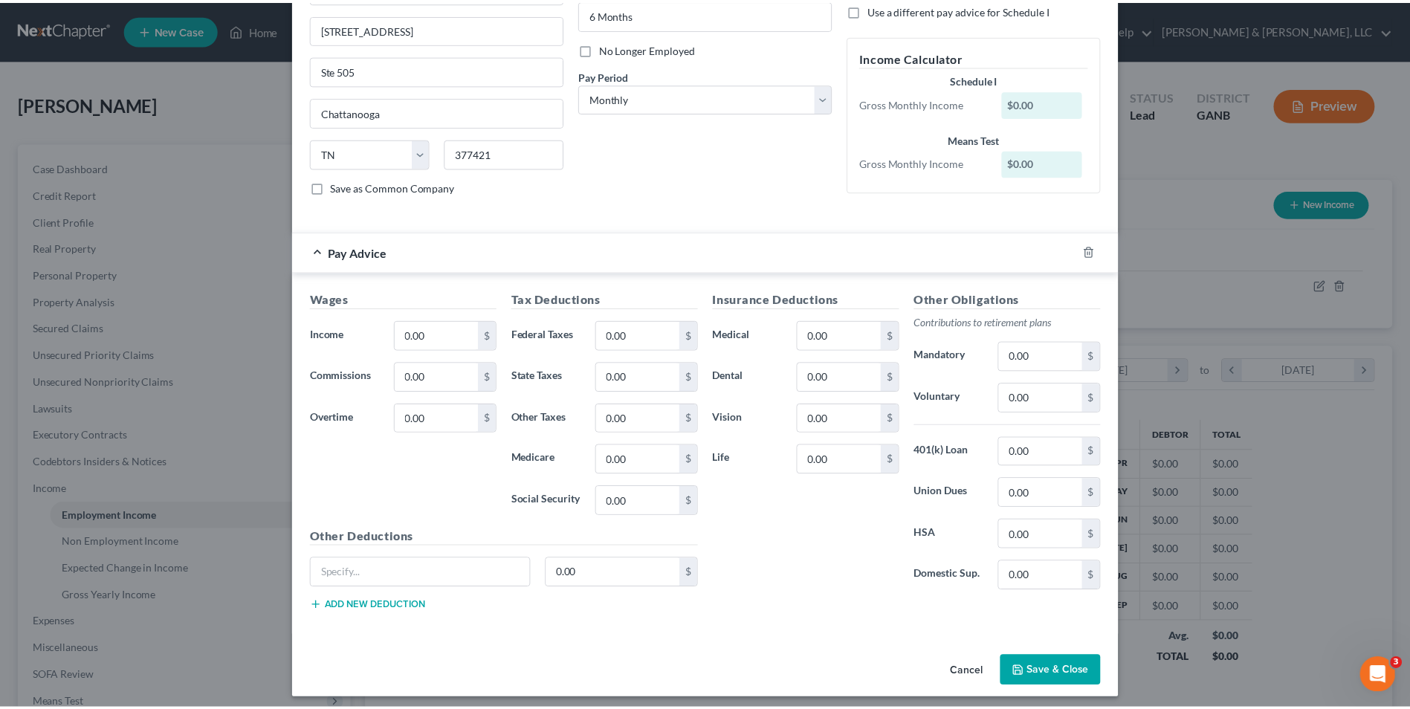
scroll to position [176, 0]
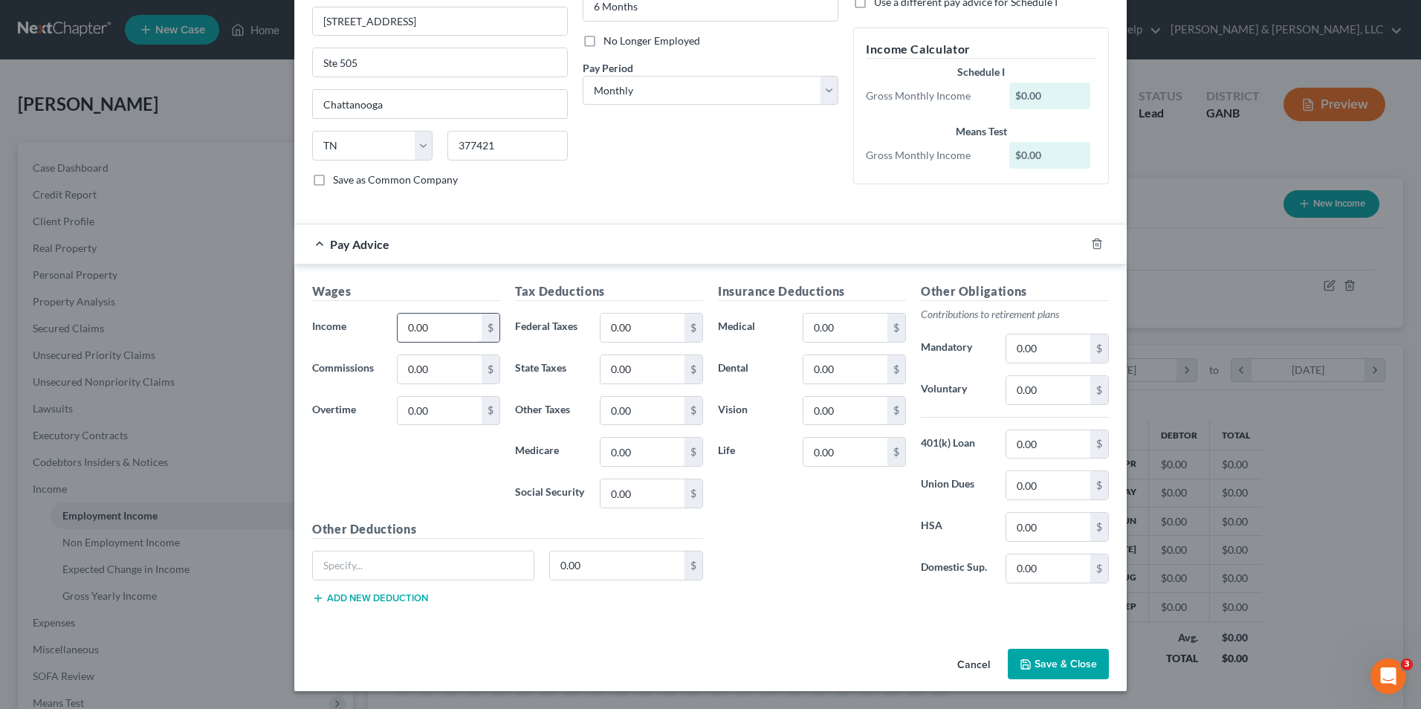
drag, startPoint x: 431, startPoint y: 331, endPoint x: 455, endPoint y: 332, distance: 23.8
click at [432, 331] on input "0.00" at bounding box center [440, 328] width 84 height 28
type input "2,428.35"
type input "145.30"
type input "41.16"
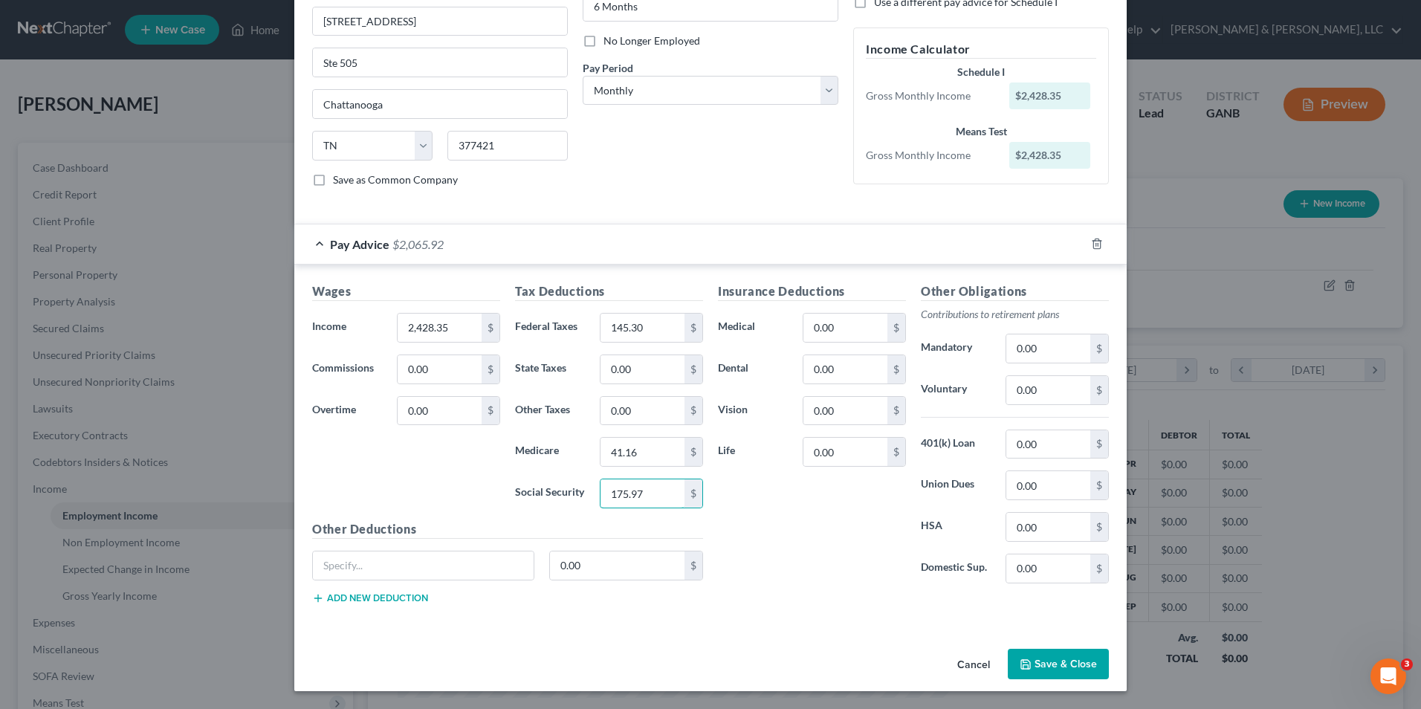
type input "175.97"
click at [875, 579] on div "Insurance Deductions Medical 0.00 $ Dental 0.00 $ Vision 0.00 $ Life 0.00 $" at bounding box center [811, 438] width 203 height 313
click at [826, 332] on input "0.00" at bounding box center [845, 328] width 84 height 28
type input "181.86"
click at [1020, 395] on input "0.00" at bounding box center [1048, 390] width 84 height 28
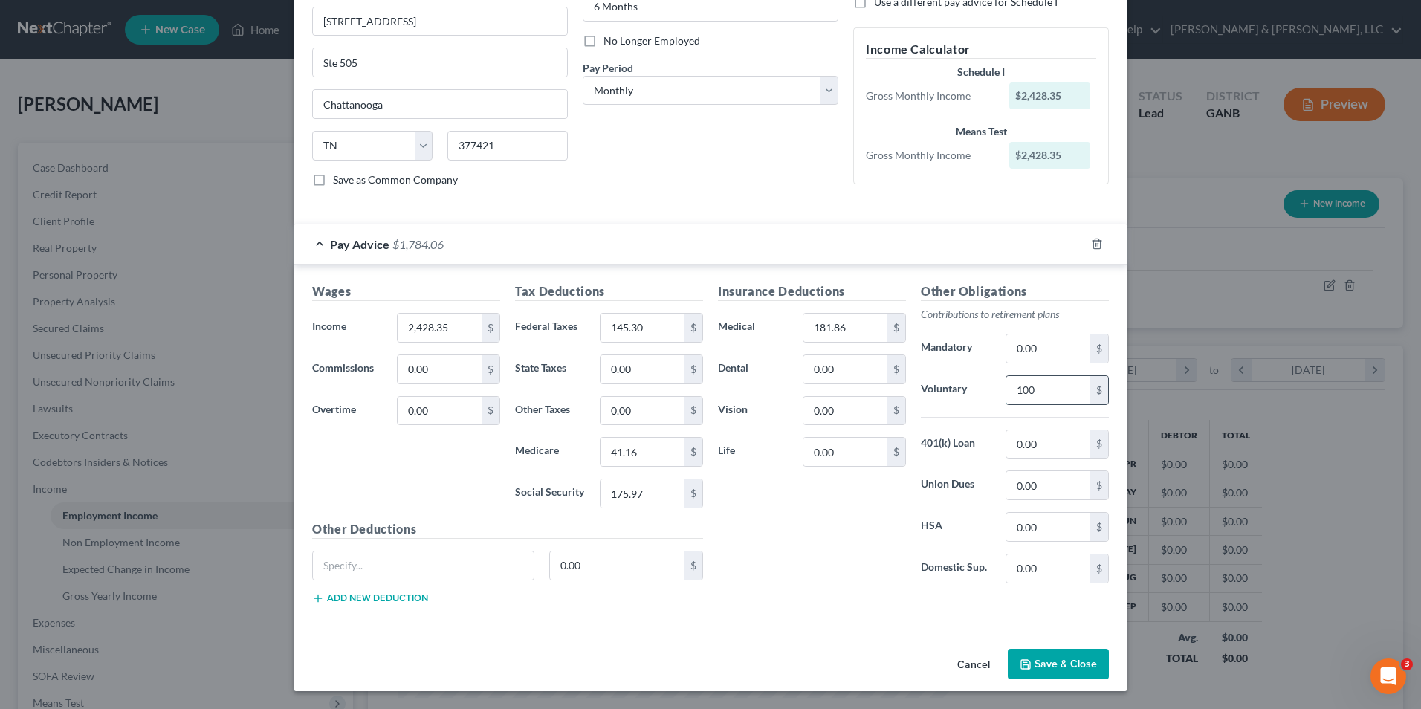
type input "100.00"
click at [1052, 667] on button "Save & Close" at bounding box center [1058, 664] width 101 height 31
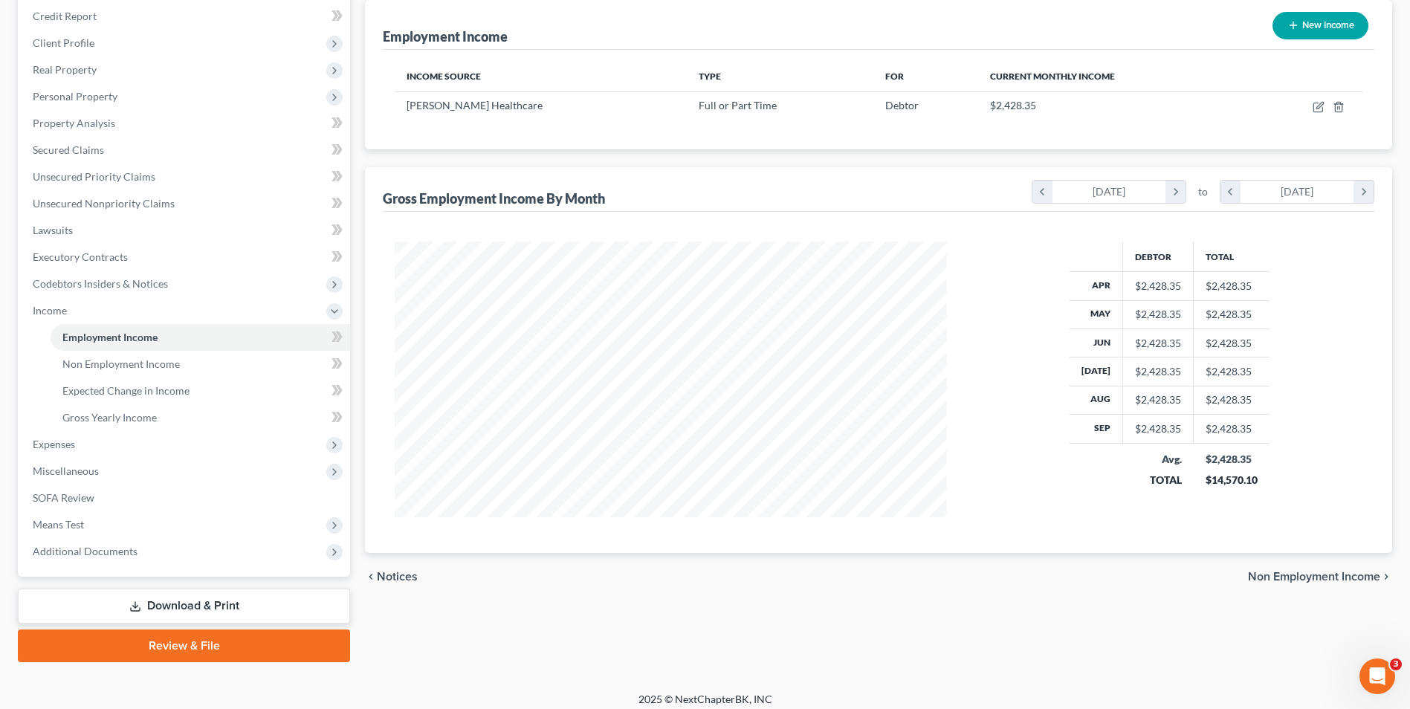
scroll to position [188, 0]
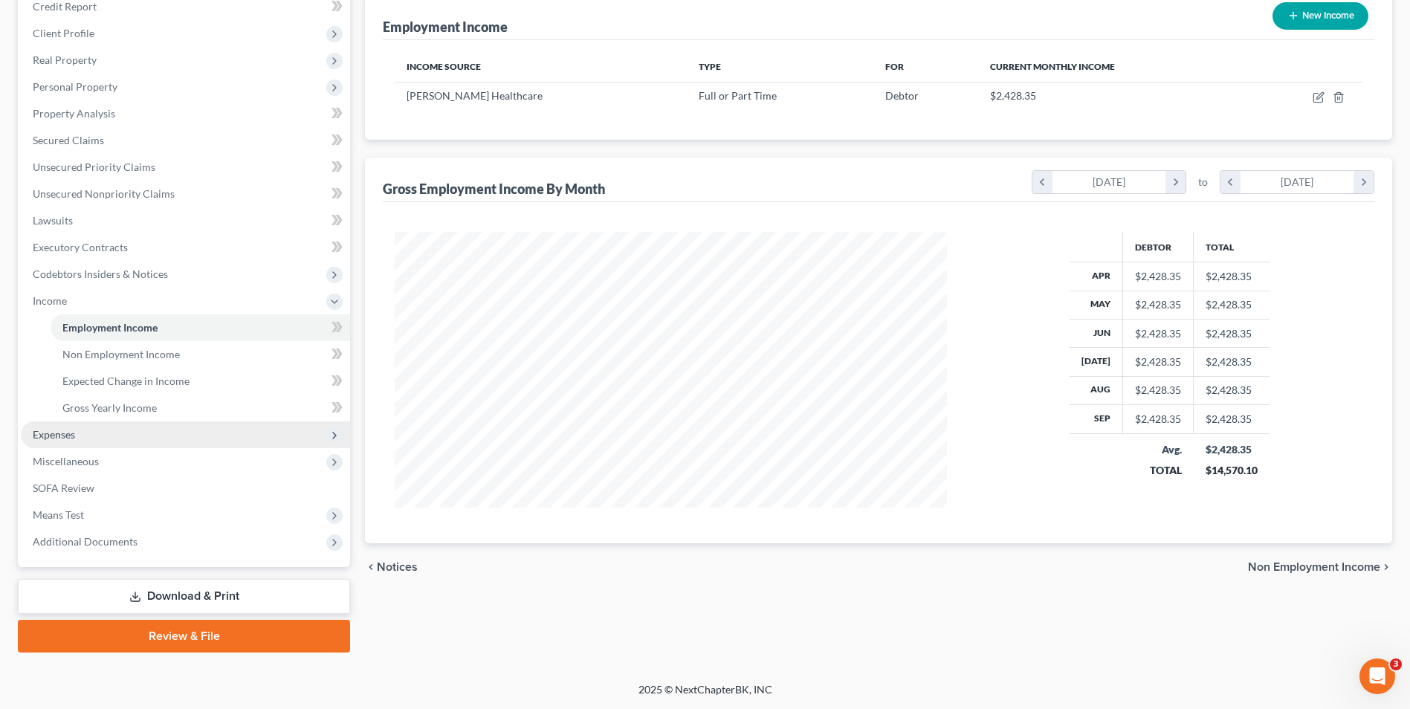
click at [137, 432] on span "Expenses" at bounding box center [185, 434] width 329 height 27
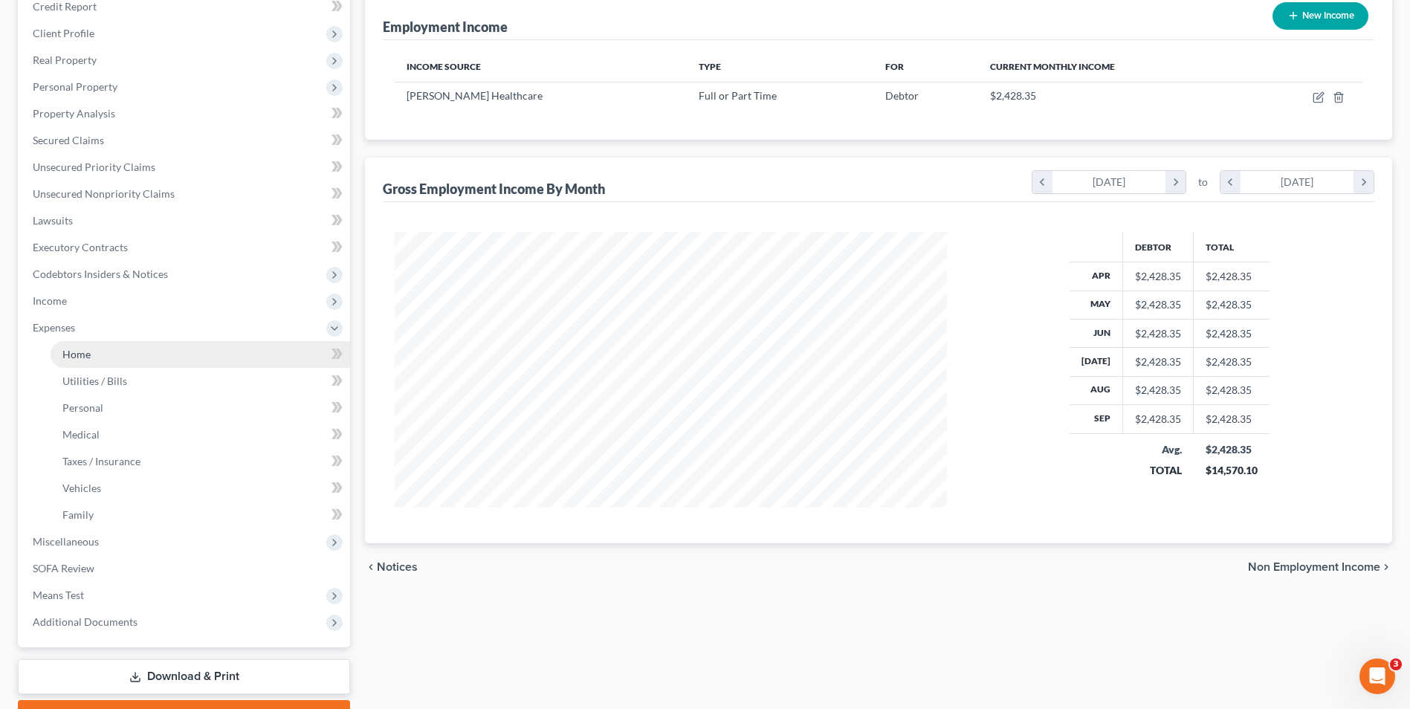
click at [185, 356] on link "Home" at bounding box center [200, 354] width 299 height 27
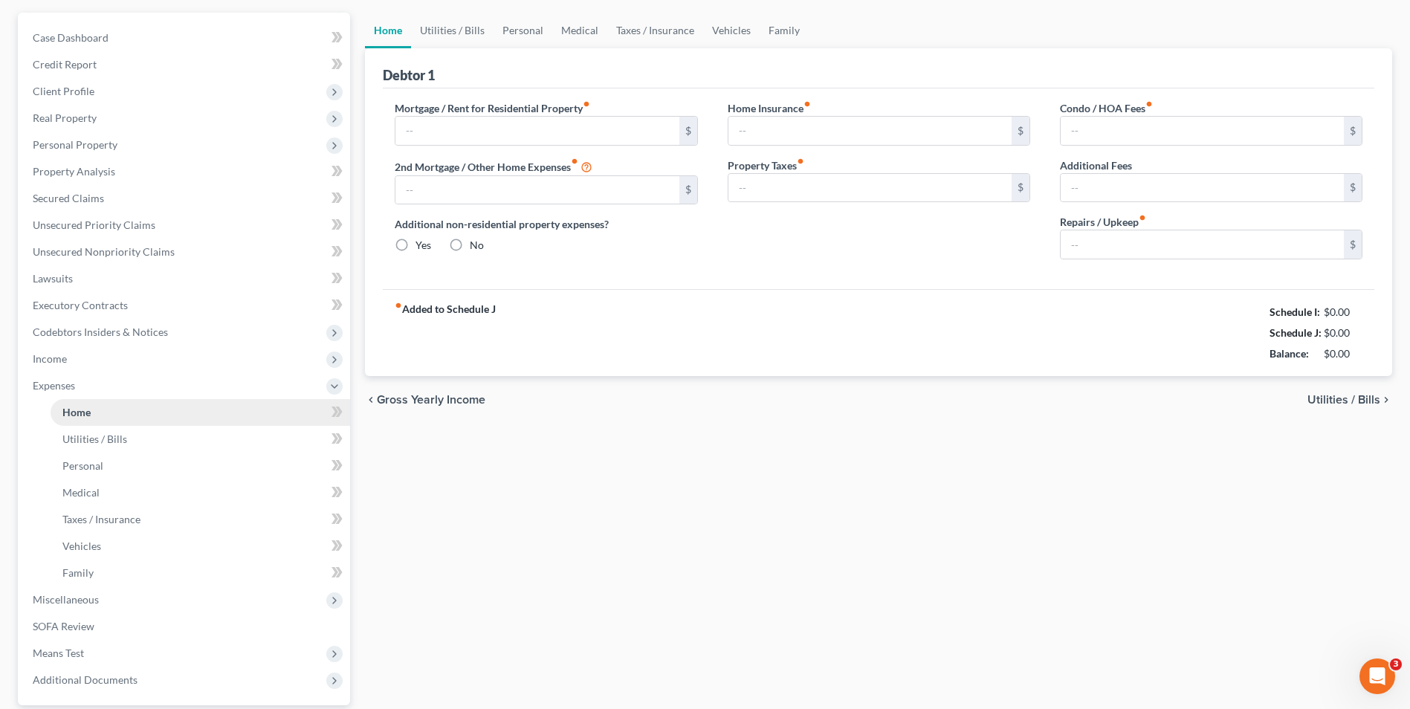
type input "0.00"
radio input "true"
type input "0.00"
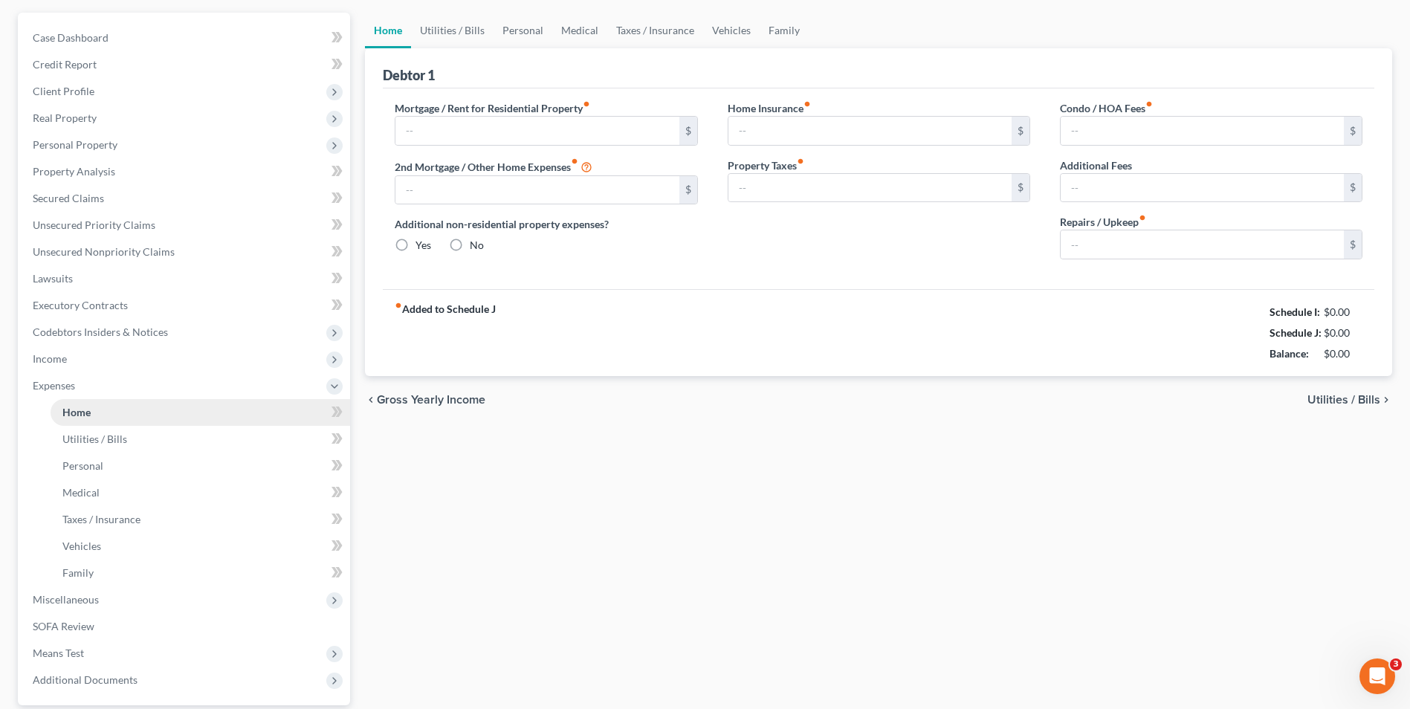
type input "0.00"
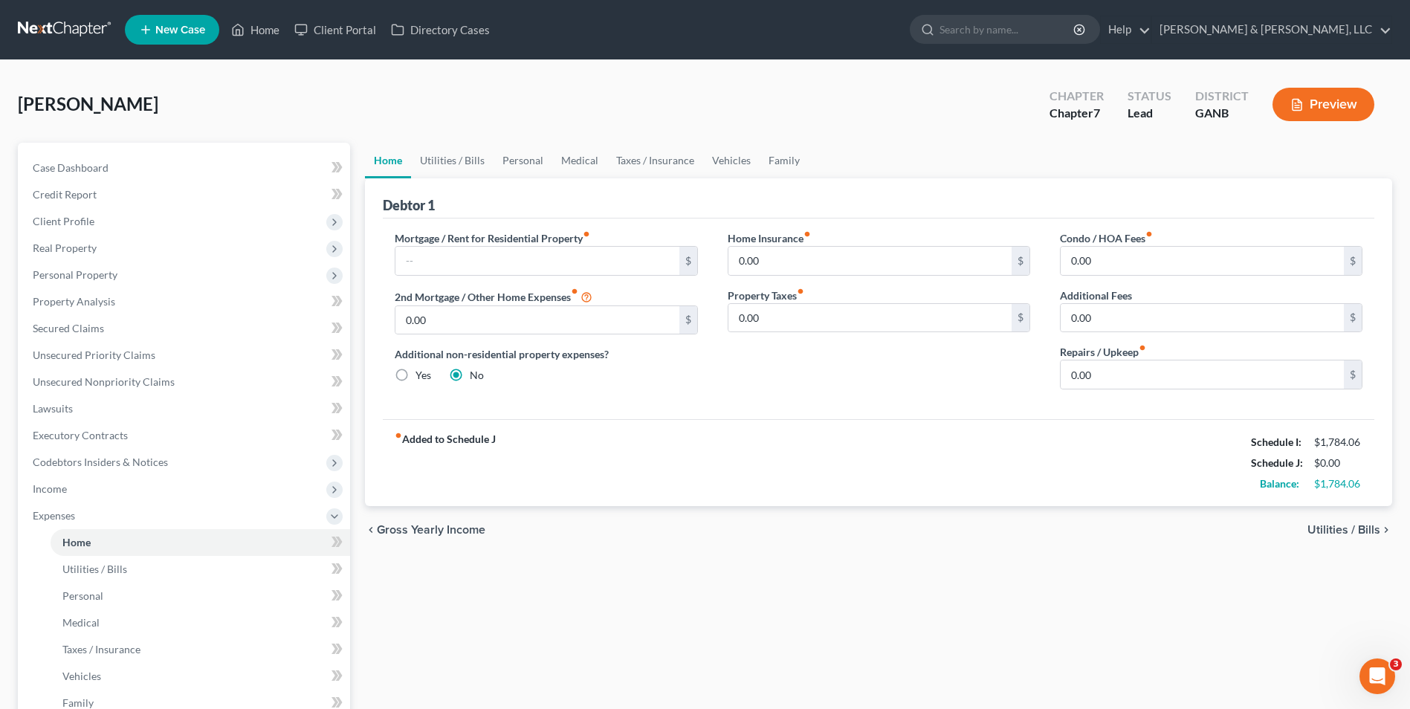
click at [807, 416] on div "Mortgage / Rent for Residential Property fiber_manual_record $ 2nd Mortgage / O…" at bounding box center [878, 318] width 991 height 201
click at [557, 269] on input "text" at bounding box center [536, 261] width 283 height 28
type input "500"
click at [1330, 532] on span "Utilities / Bills" at bounding box center [1343, 530] width 73 height 12
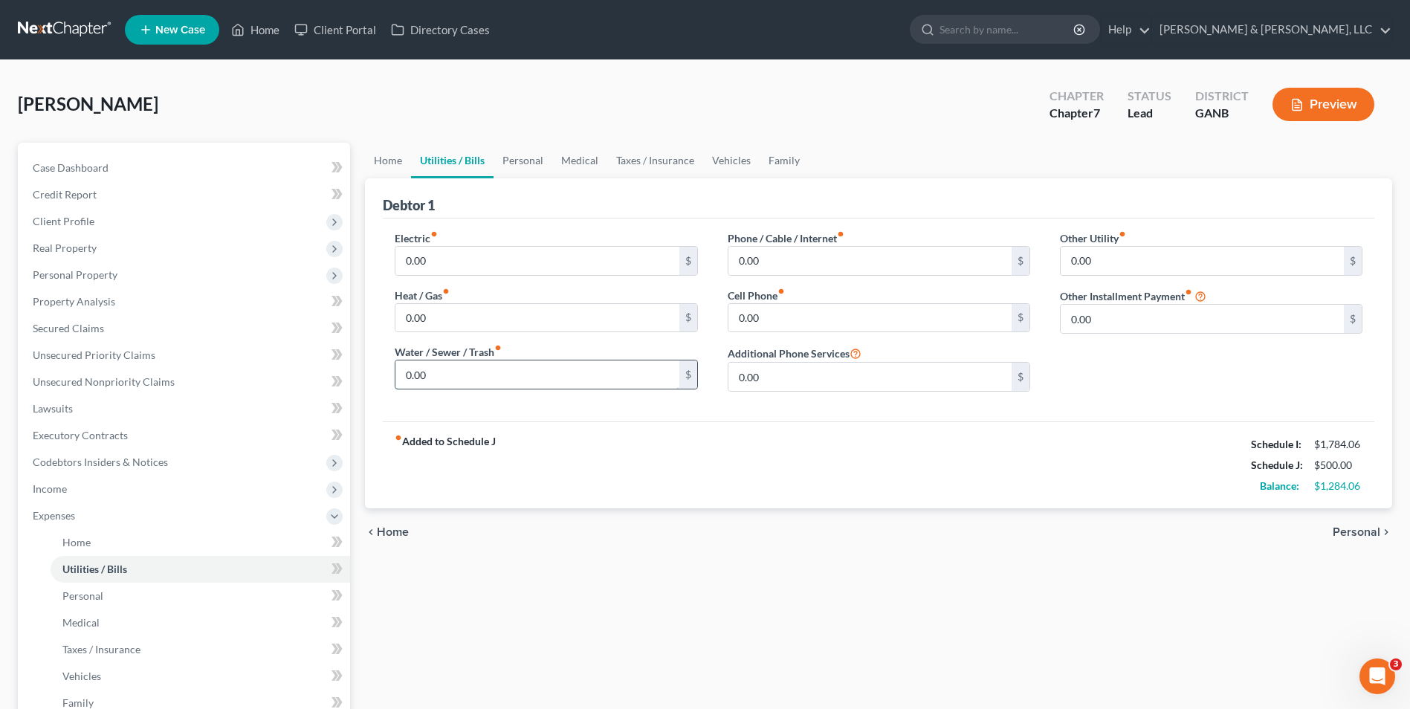
click at [432, 383] on input "0.00" at bounding box center [536, 374] width 283 height 28
click at [426, 322] on input "0.00" at bounding box center [536, 318] width 283 height 28
type input "1"
click at [562, 263] on input "0.00" at bounding box center [536, 261] width 283 height 28
type input "150"
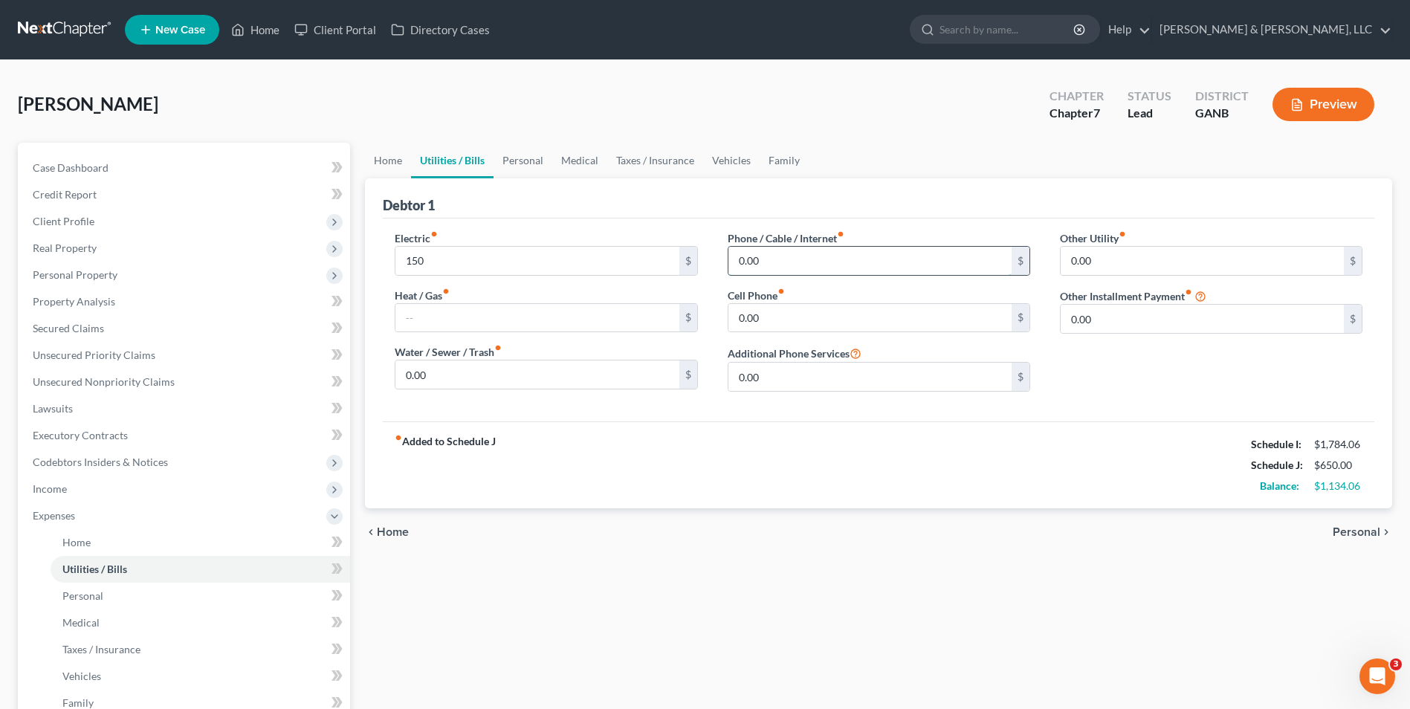
click at [779, 257] on input "0.00" at bounding box center [869, 261] width 283 height 28
type input "190.00"
click at [1355, 529] on span "Personal" at bounding box center [1356, 532] width 48 height 12
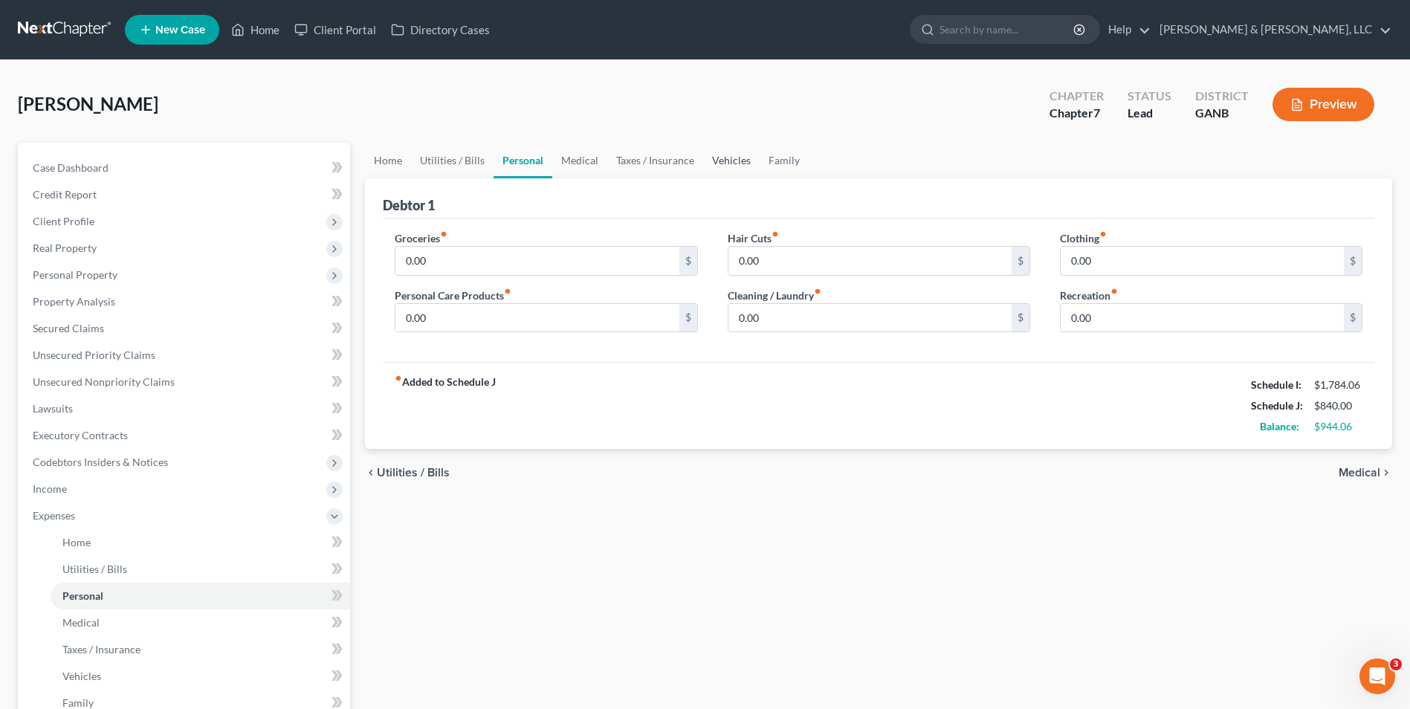
click at [745, 160] on link "Vehicles" at bounding box center [731, 161] width 56 height 36
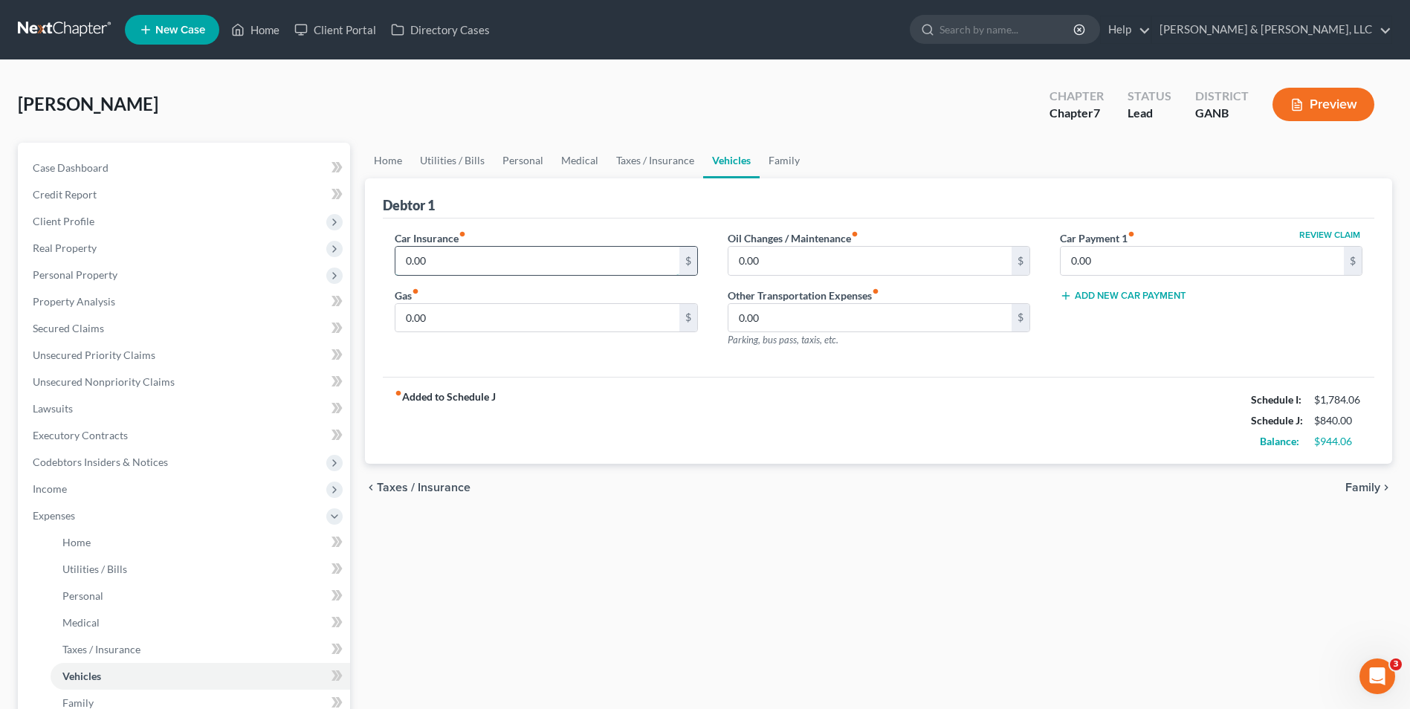
click at [610, 265] on input "0.00" at bounding box center [536, 261] width 283 height 28
type input "178"
type input "738"
click at [750, 450] on div "fiber_manual_record Added to Schedule J Schedule I: $1,784.06 Schedule J: $1,75…" at bounding box center [878, 420] width 991 height 87
click at [445, 159] on link "Utilities / Bills" at bounding box center [452, 161] width 82 height 36
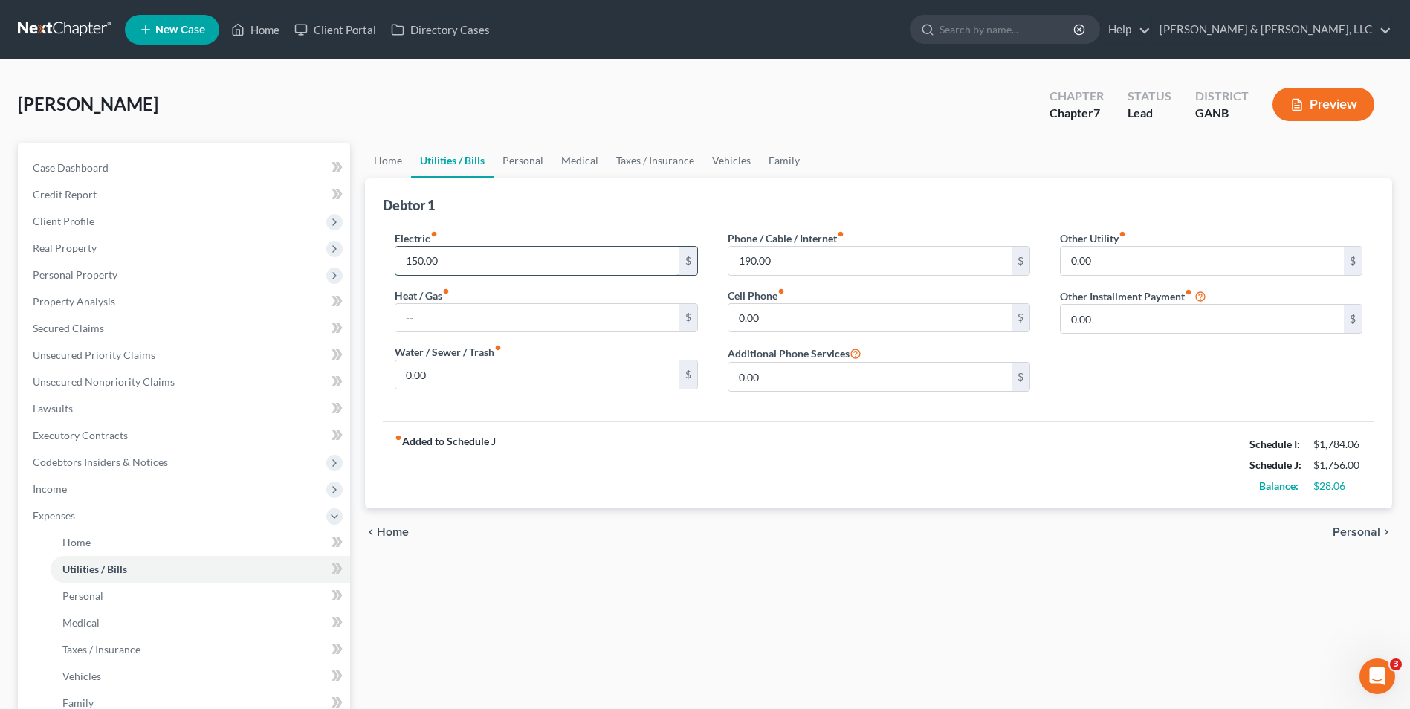
click at [413, 261] on input "150.00" at bounding box center [536, 261] width 283 height 28
type input "50"
click at [878, 480] on div "fiber_manual_record Added to Schedule J Schedule I: $1,784.06 Schedule J: $1,65…" at bounding box center [878, 464] width 991 height 87
click at [745, 258] on input "190.00" at bounding box center [869, 261] width 283 height 28
click at [745, 265] on input "190.00" at bounding box center [869, 261] width 283 height 28
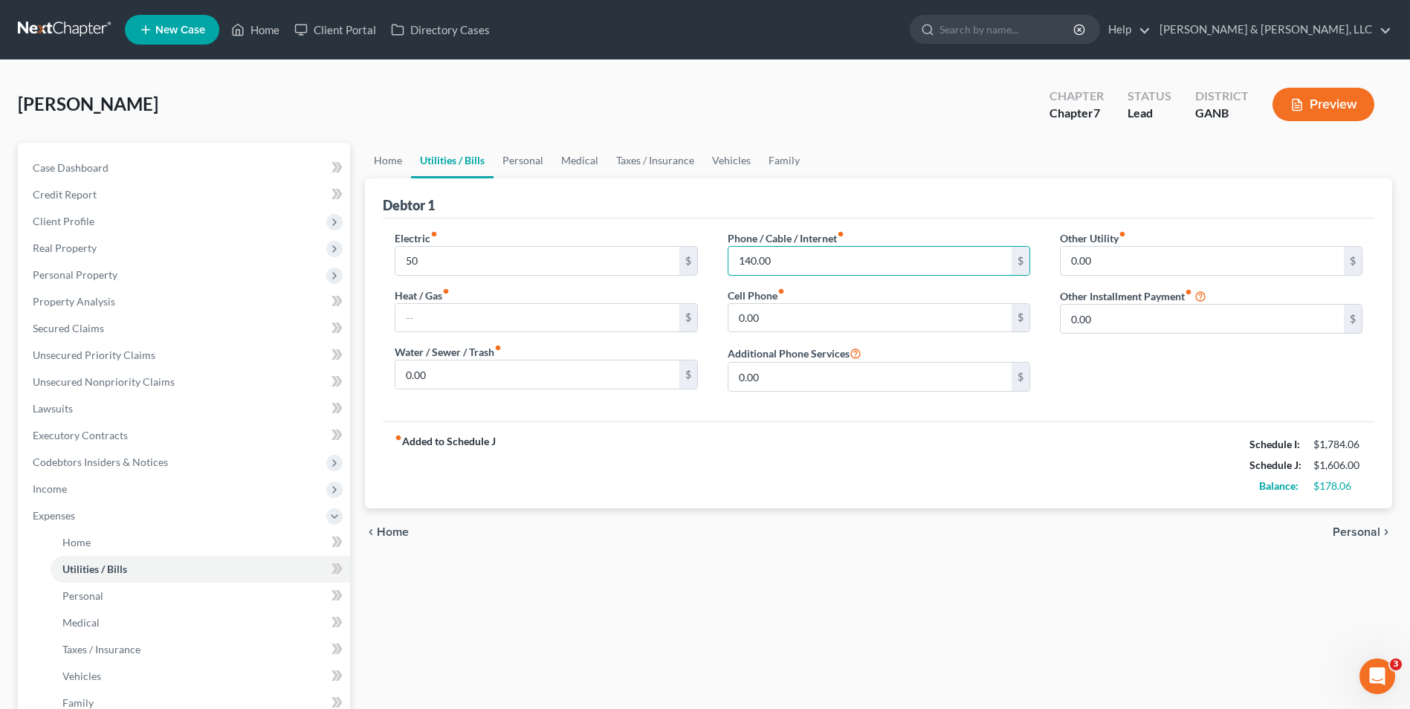
type input "140.00"
click at [1053, 482] on div "fiber_manual_record Added to Schedule J Schedule I: $1,784.06 Schedule J: $1,60…" at bounding box center [878, 464] width 991 height 87
click at [730, 161] on link "Vehicles" at bounding box center [731, 161] width 56 height 36
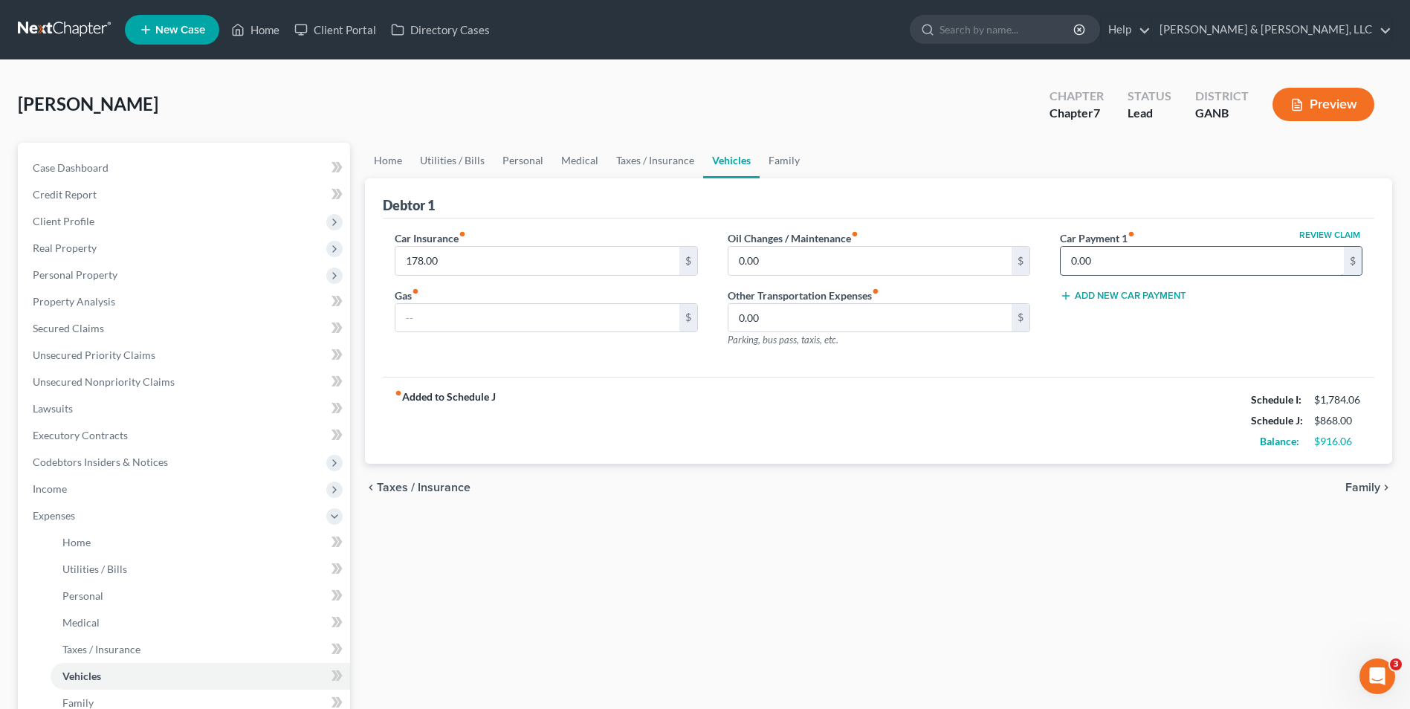
click at [1125, 265] on input "0.00" at bounding box center [1201, 261] width 283 height 28
type input "738"
click at [457, 310] on input "text" at bounding box center [536, 318] width 283 height 28
type input "60"
click at [530, 158] on link "Personal" at bounding box center [522, 161] width 59 height 36
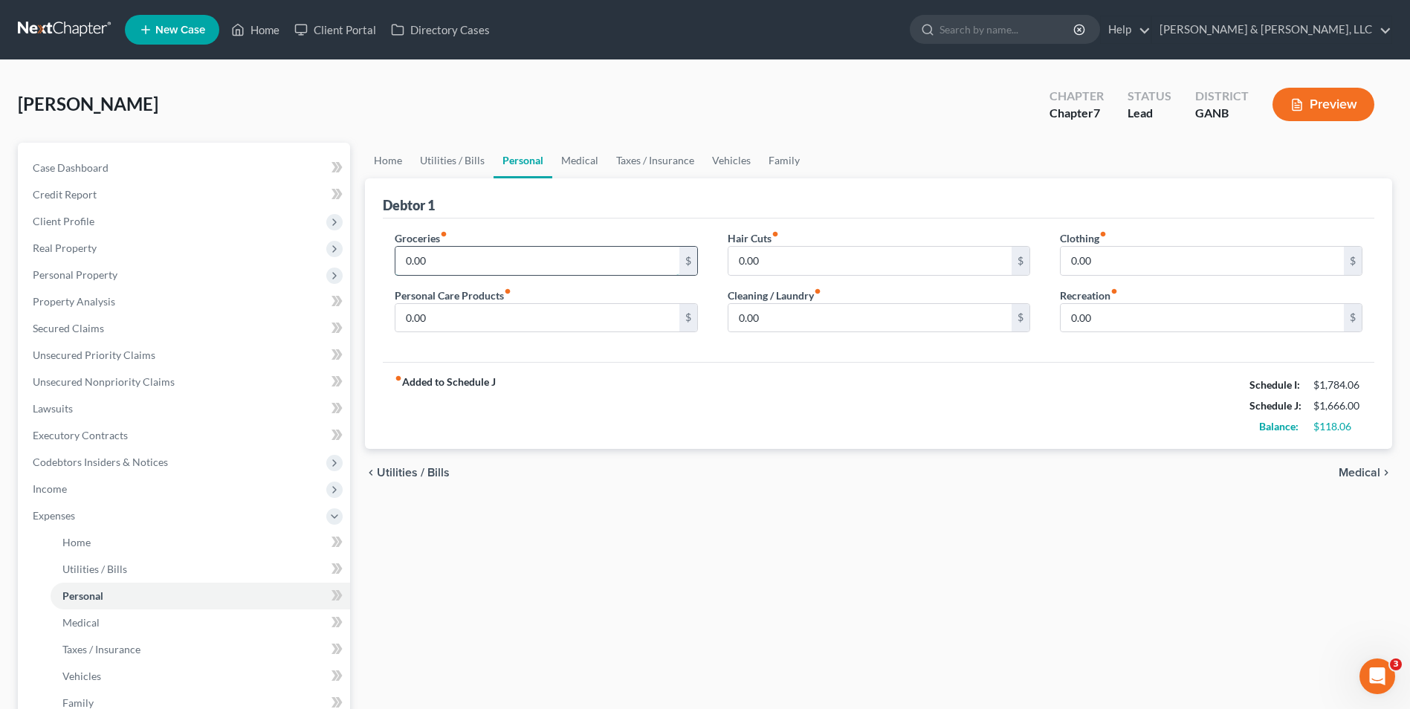
click at [398, 259] on input "0.00" at bounding box center [536, 261] width 283 height 28
click at [825, 408] on div "fiber_manual_record Added to Schedule J Schedule I: $1,784.06 Schedule J: $1,78…" at bounding box center [878, 405] width 991 height 87
click at [477, 265] on input "118" at bounding box center [536, 261] width 283 height 28
type input "118.06"
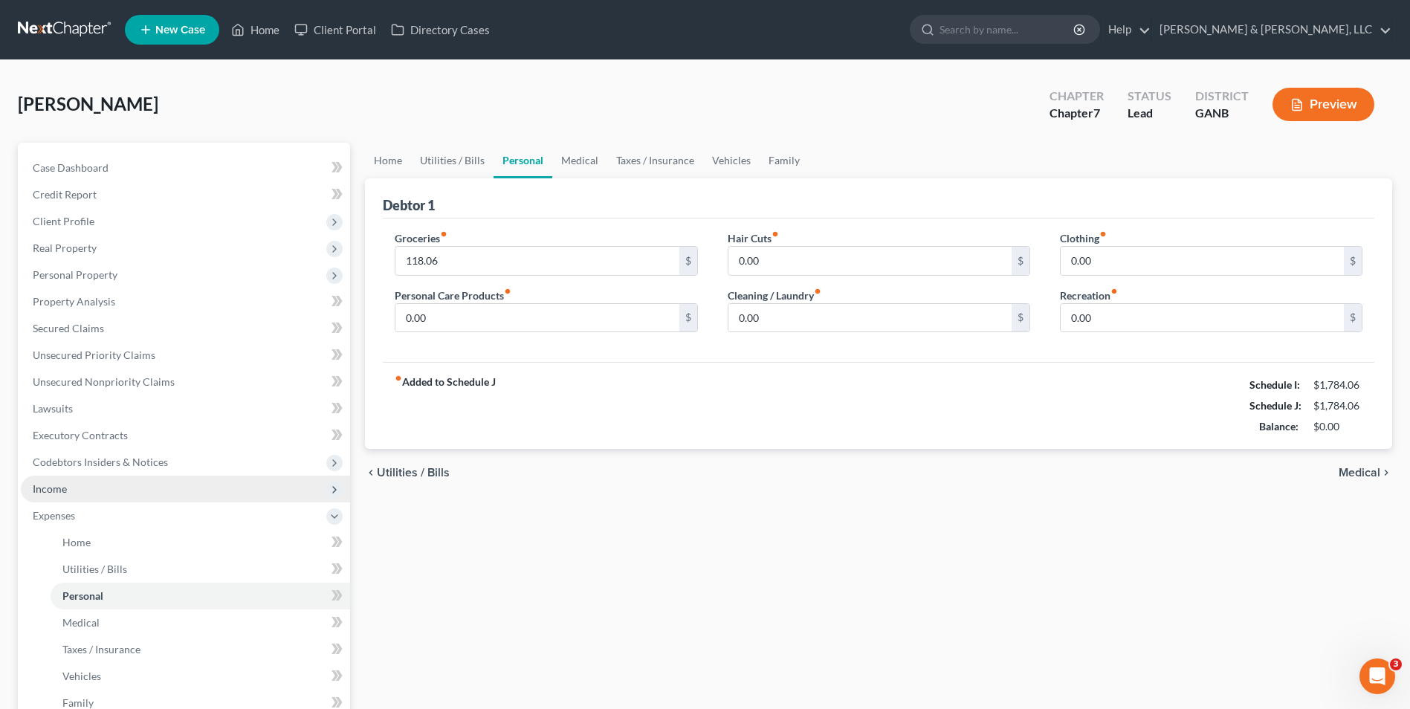
click at [80, 492] on span "Income" at bounding box center [185, 489] width 329 height 27
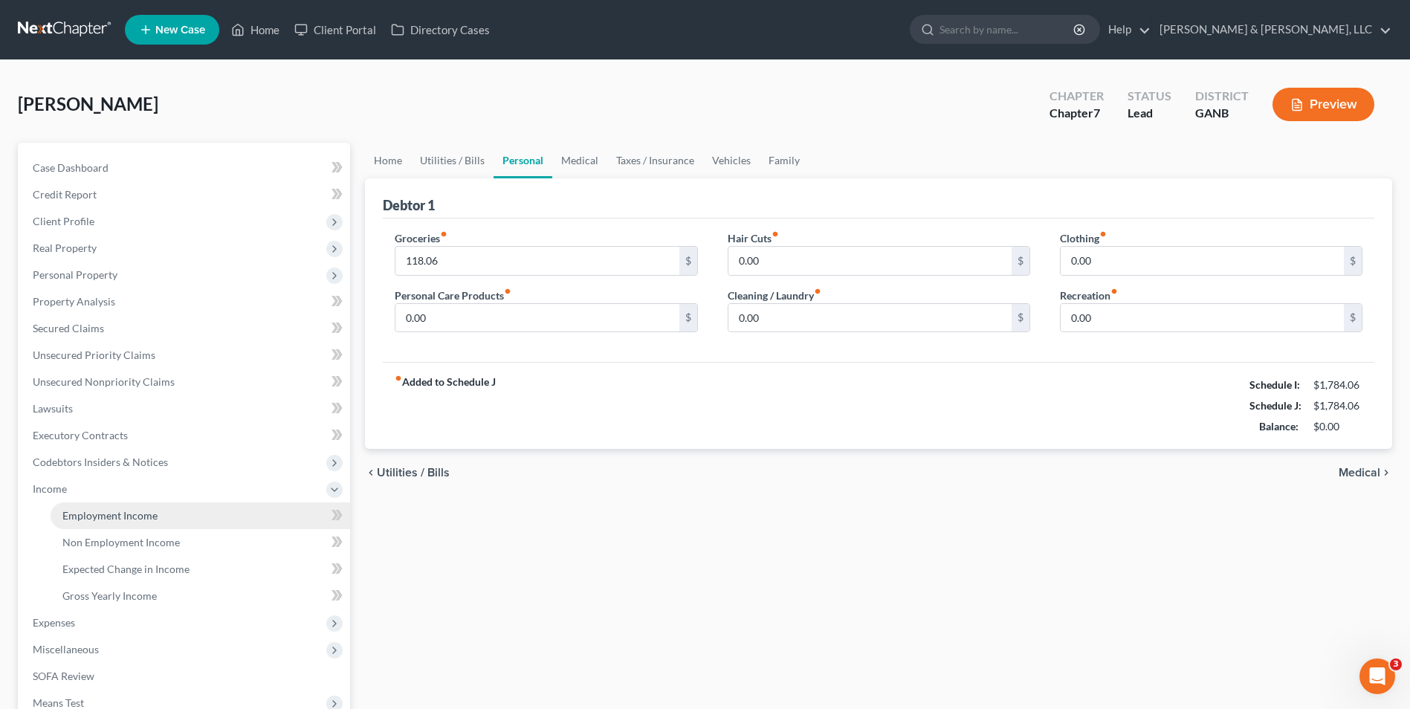
click at [91, 513] on span "Employment Income" at bounding box center [109, 515] width 95 height 13
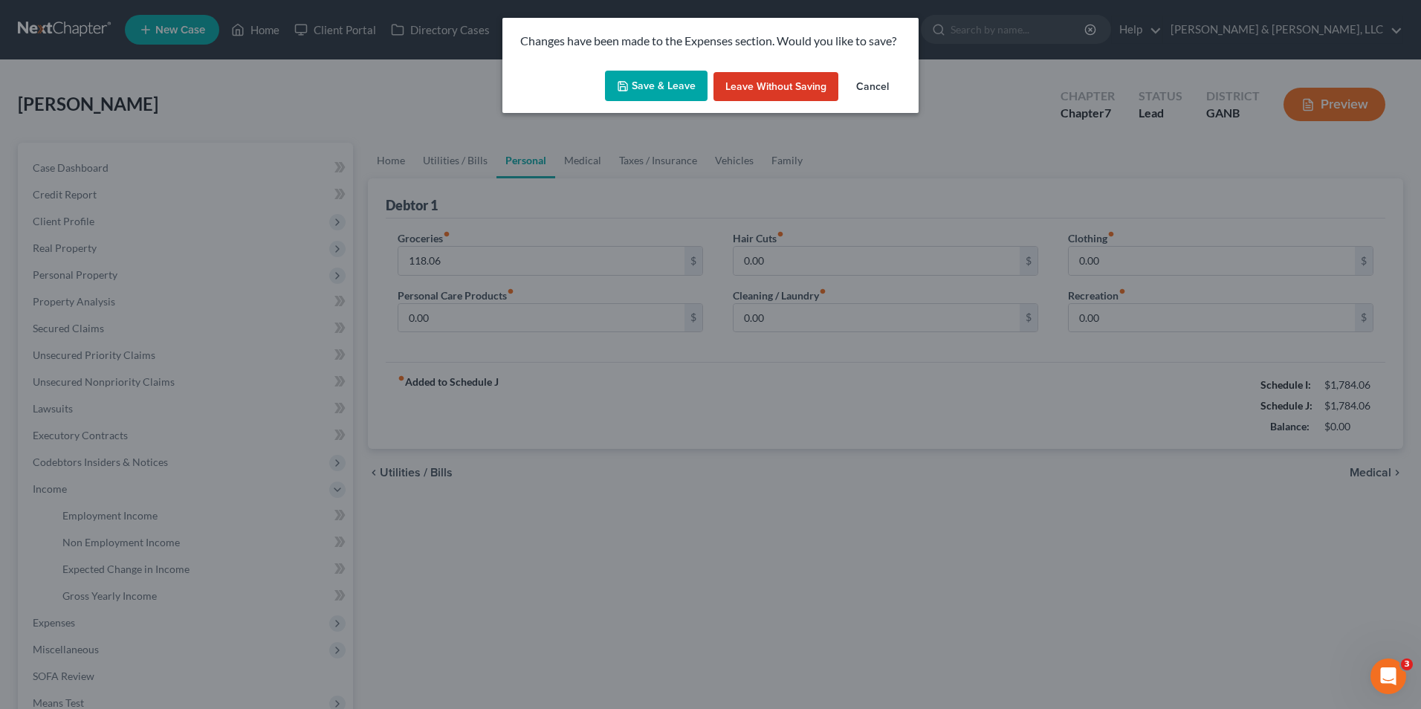
click at [645, 77] on button "Save & Leave" at bounding box center [656, 86] width 103 height 31
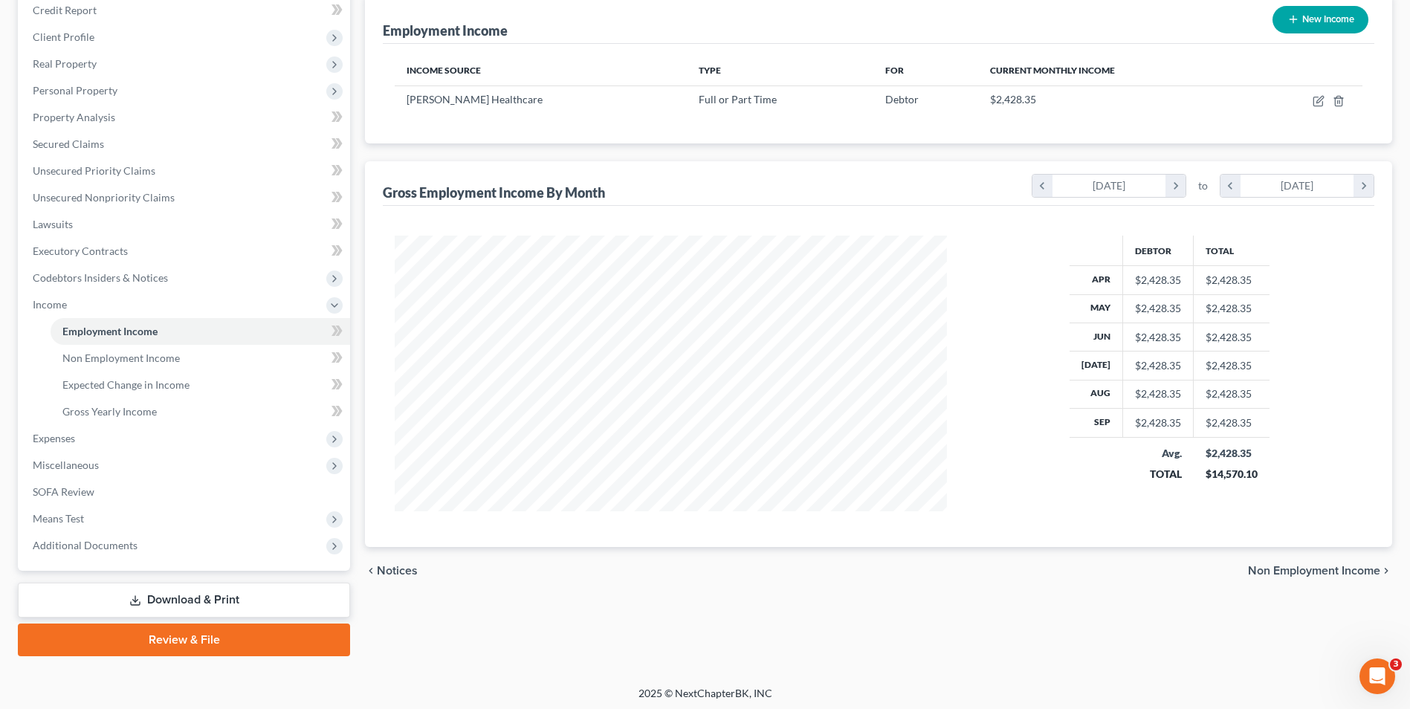
scroll to position [188, 0]
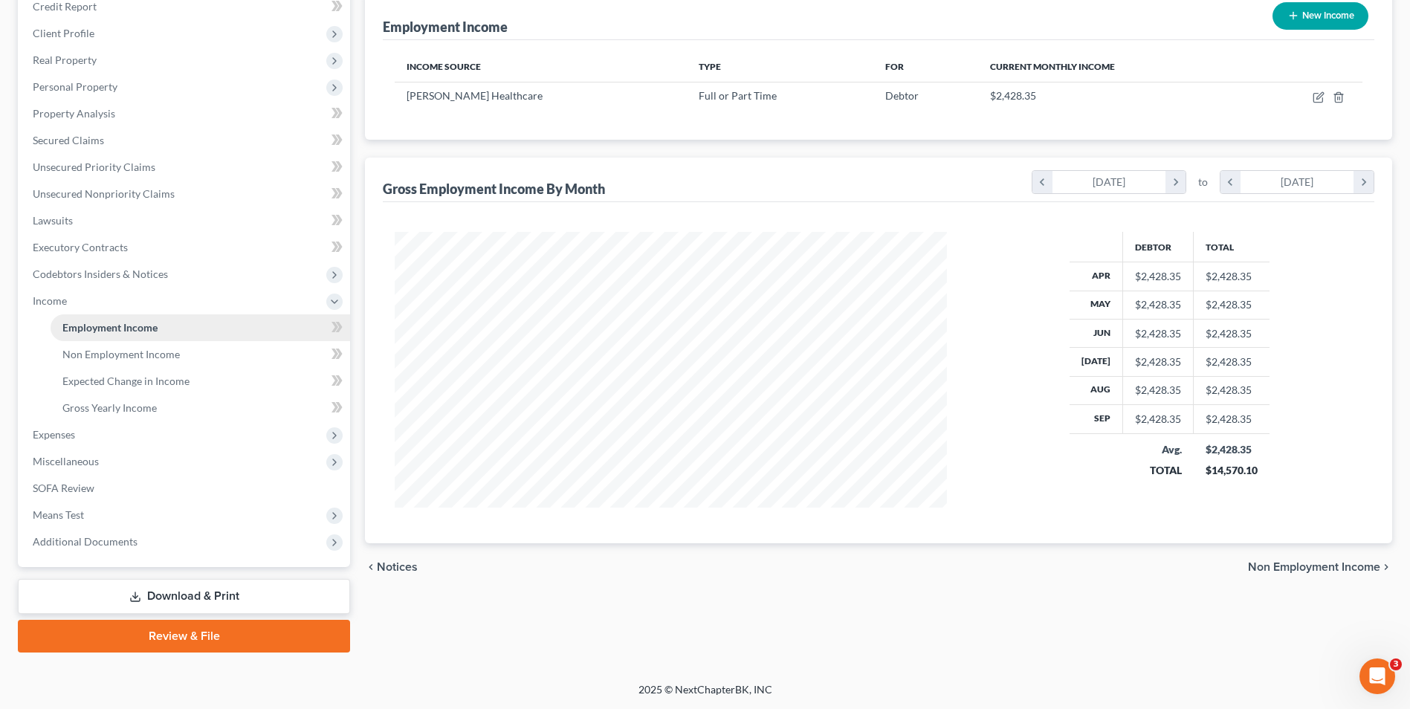
click at [197, 327] on link "Employment Income" at bounding box center [200, 327] width 299 height 27
click at [175, 429] on span "Expenses" at bounding box center [185, 434] width 329 height 27
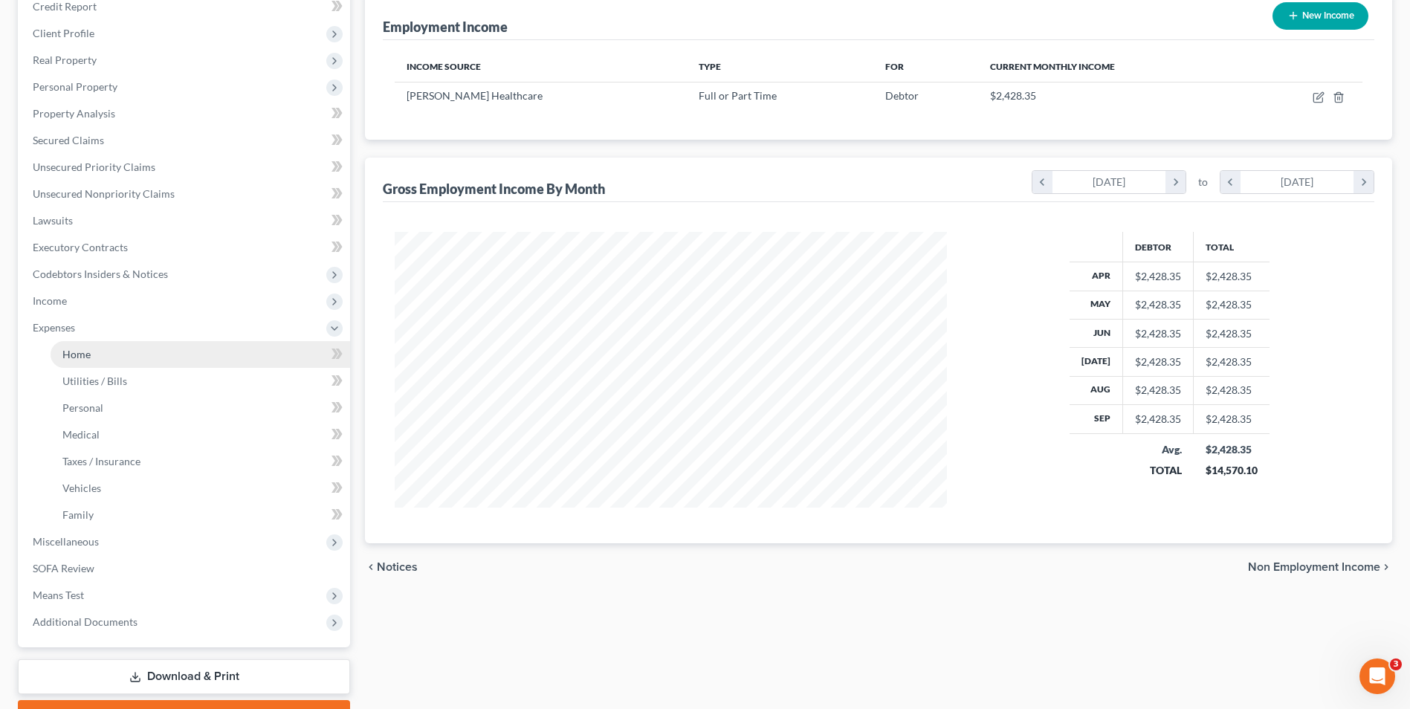
click at [151, 351] on link "Home" at bounding box center [200, 354] width 299 height 27
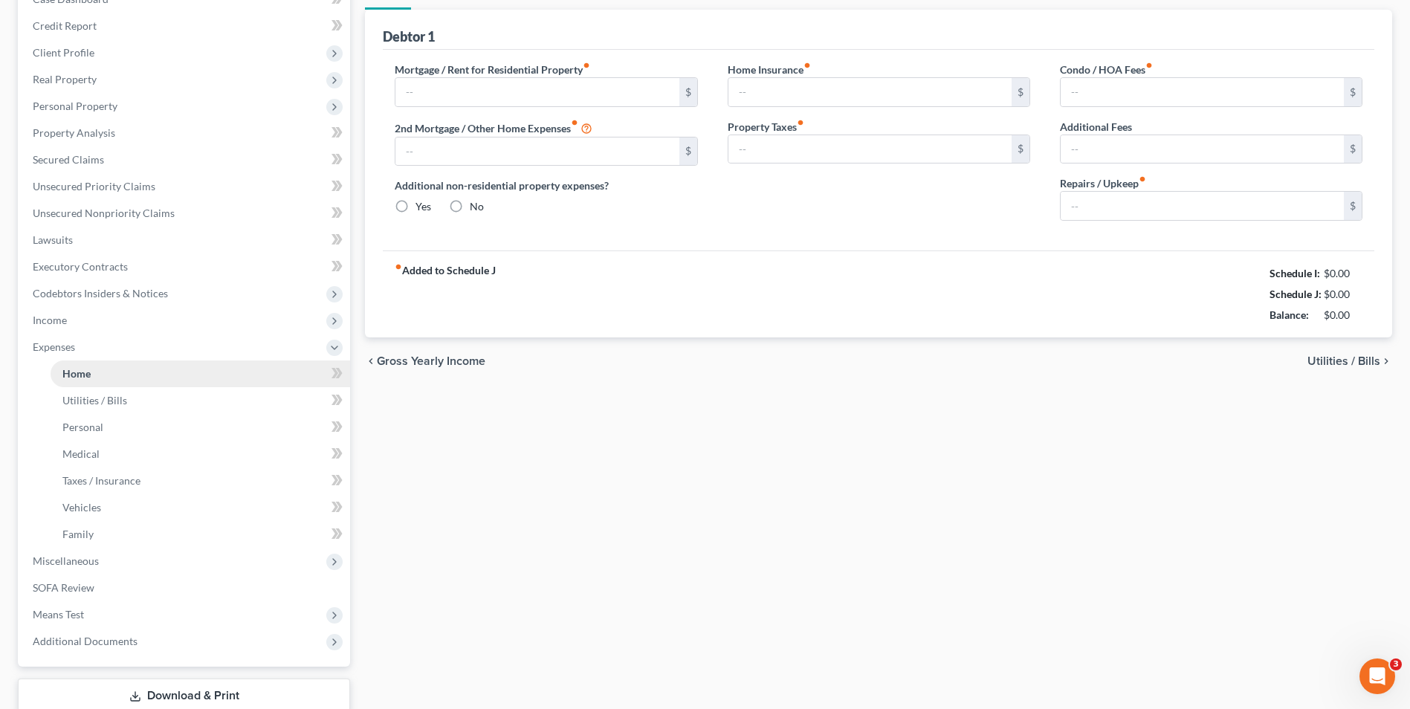
type input "500.00"
type input "0.00"
radio input "true"
type input "0.00"
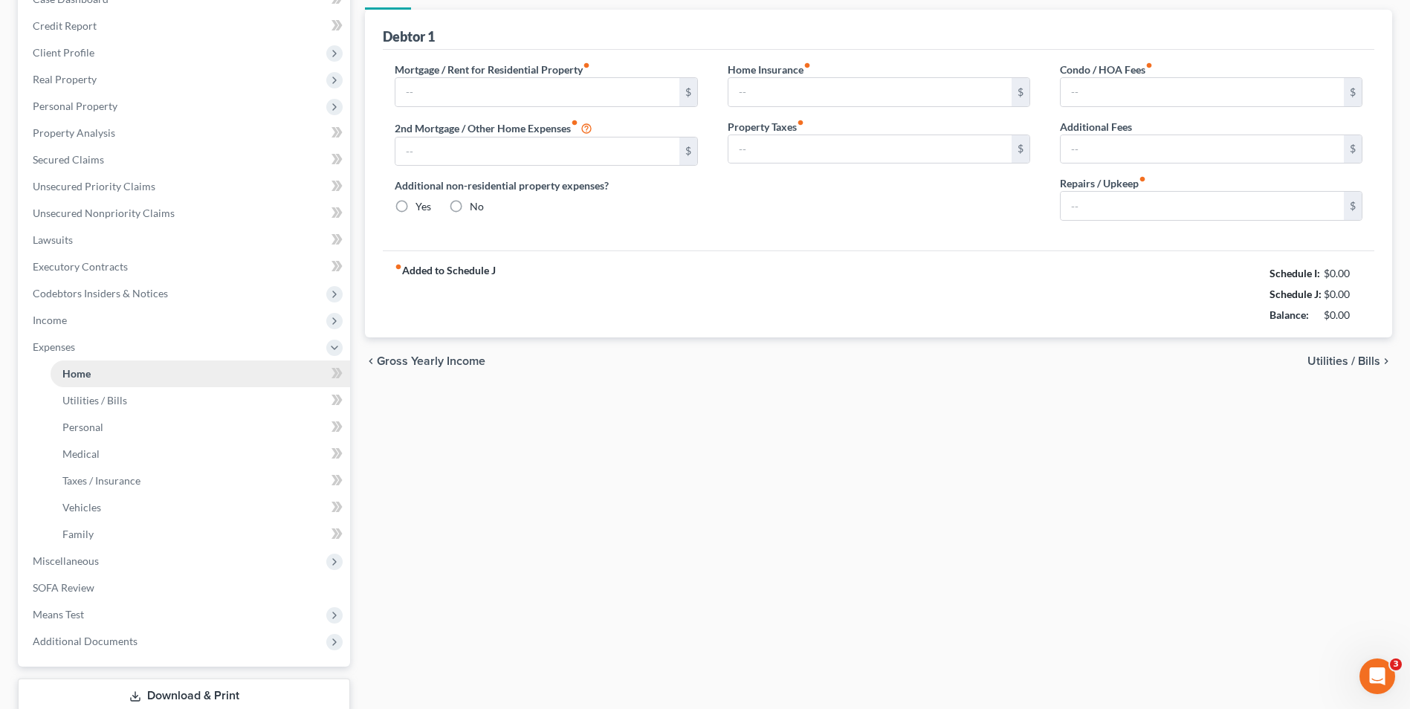
type input "0.00"
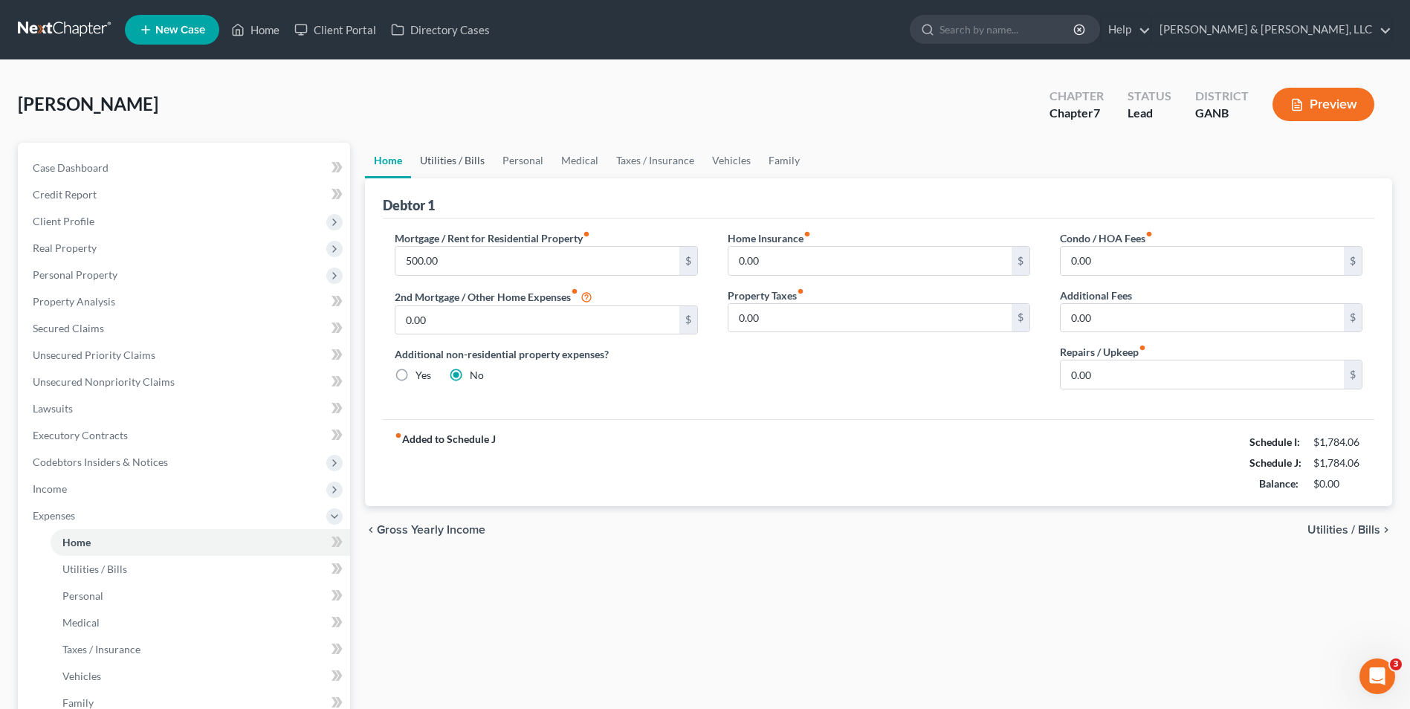
click at [432, 158] on link "Utilities / Bills" at bounding box center [452, 161] width 82 height 36
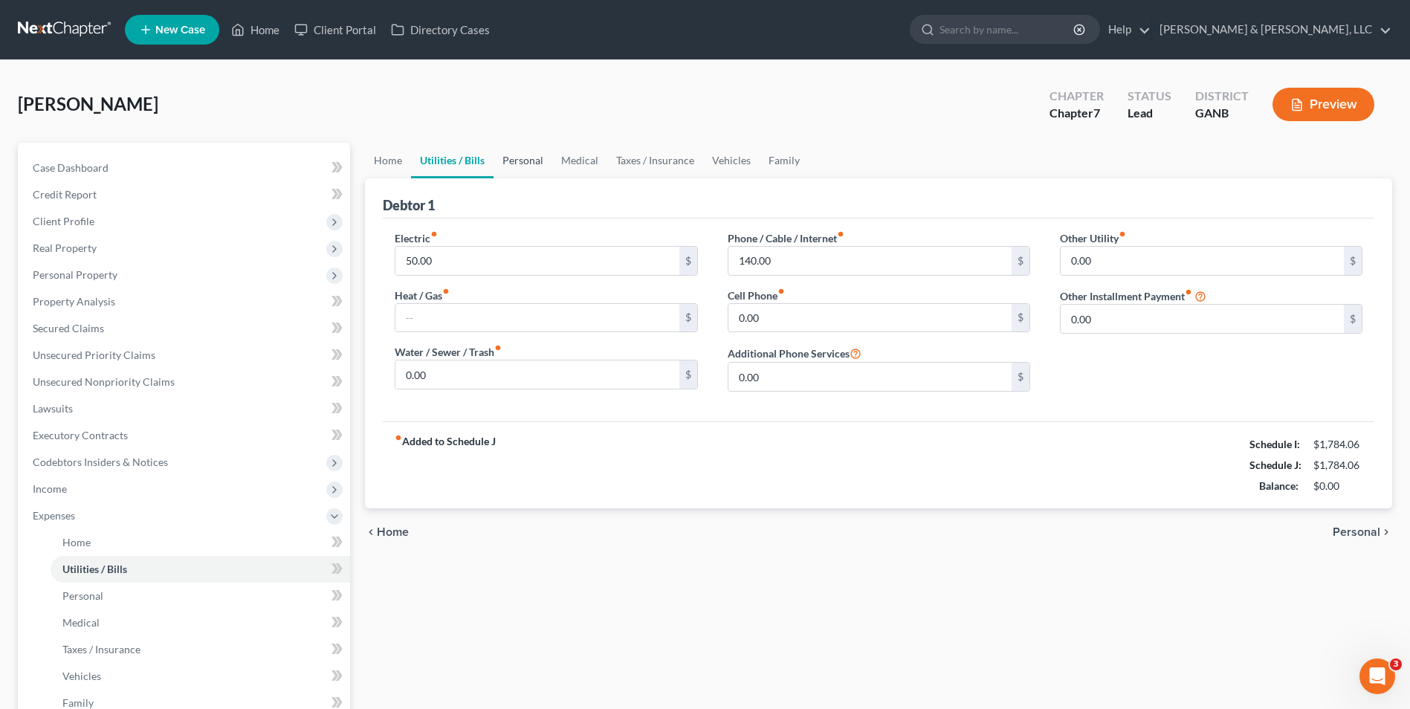
click at [527, 152] on link "Personal" at bounding box center [522, 161] width 59 height 36
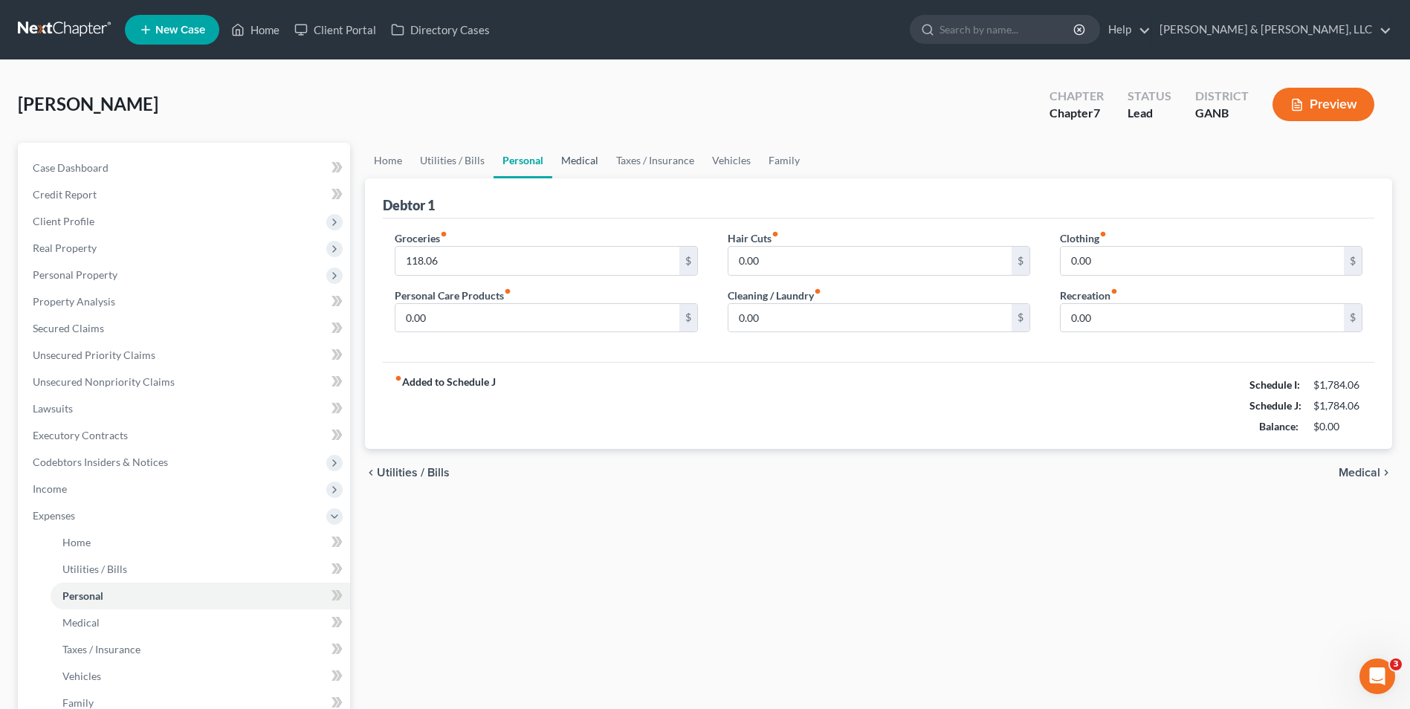
click at [595, 158] on link "Medical" at bounding box center [579, 161] width 55 height 36
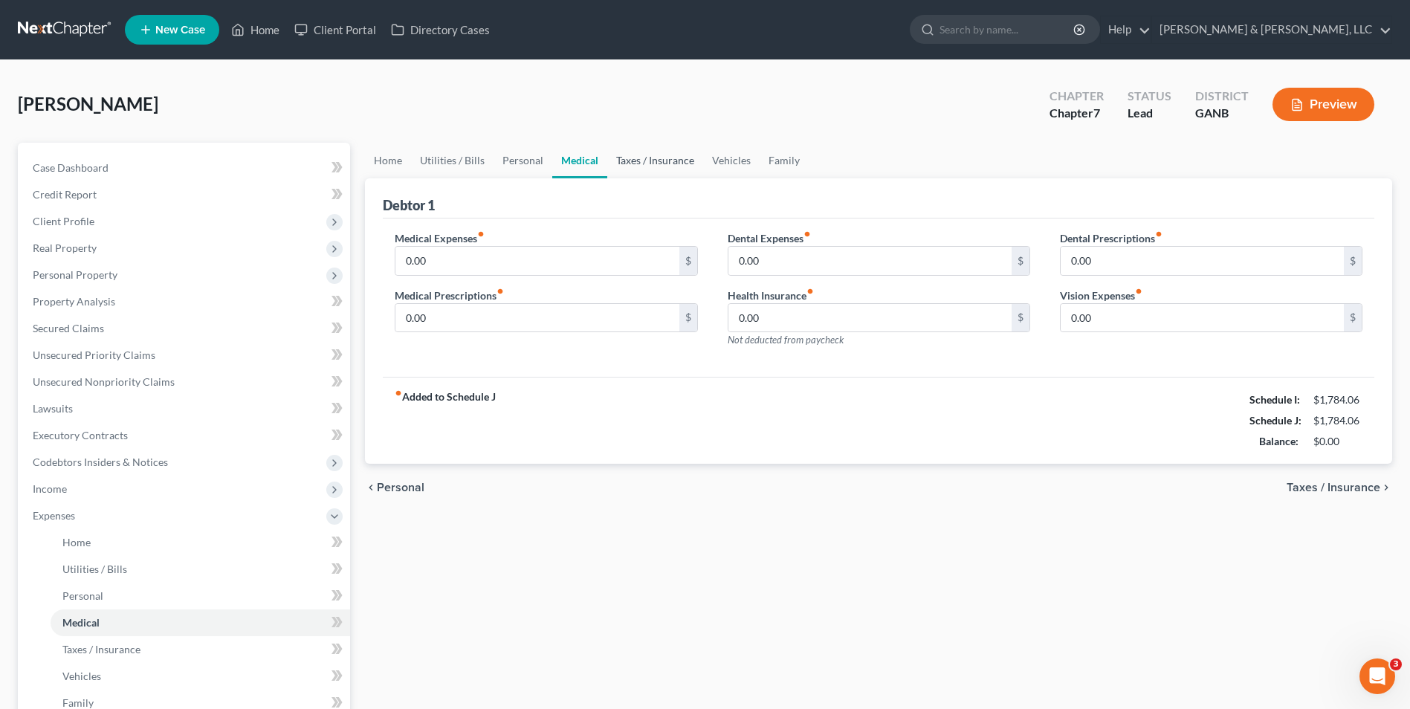
click at [621, 158] on link "Taxes / Insurance" at bounding box center [655, 161] width 96 height 36
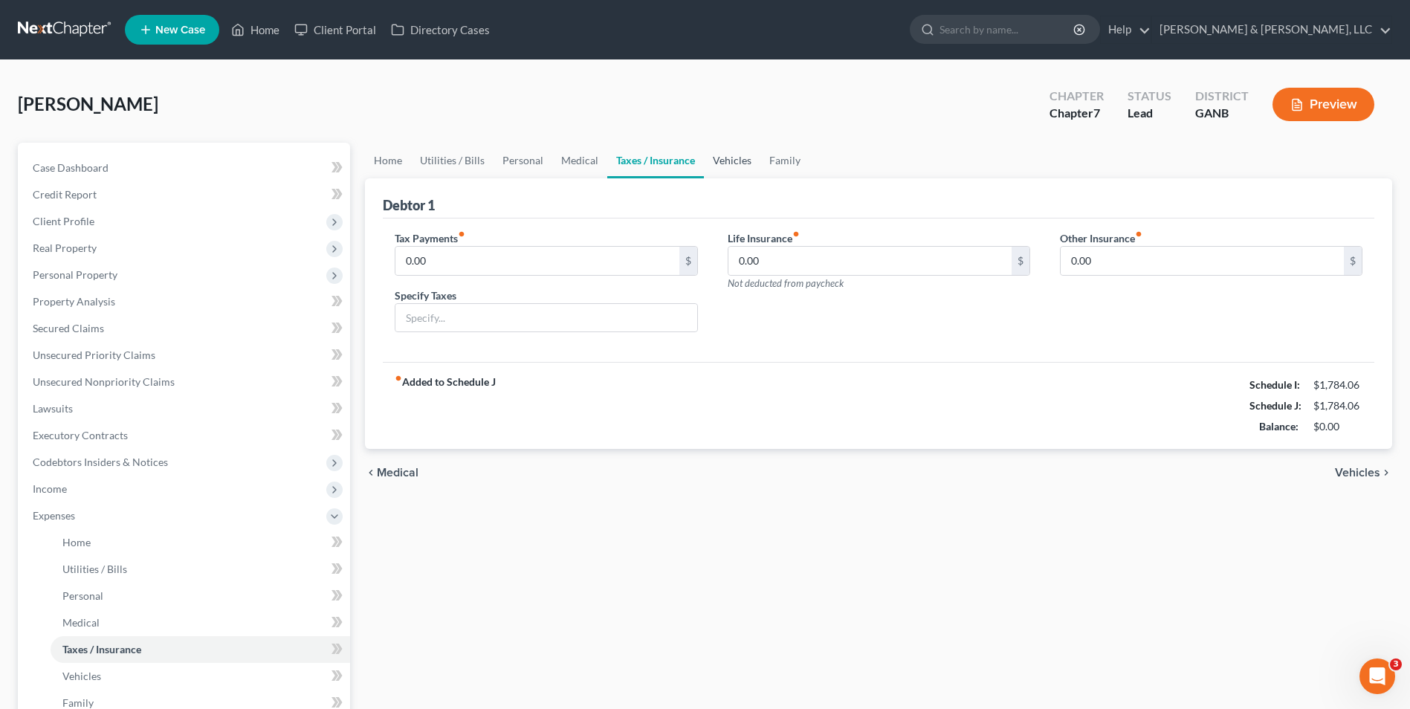
click at [724, 154] on link "Vehicles" at bounding box center [732, 161] width 56 height 36
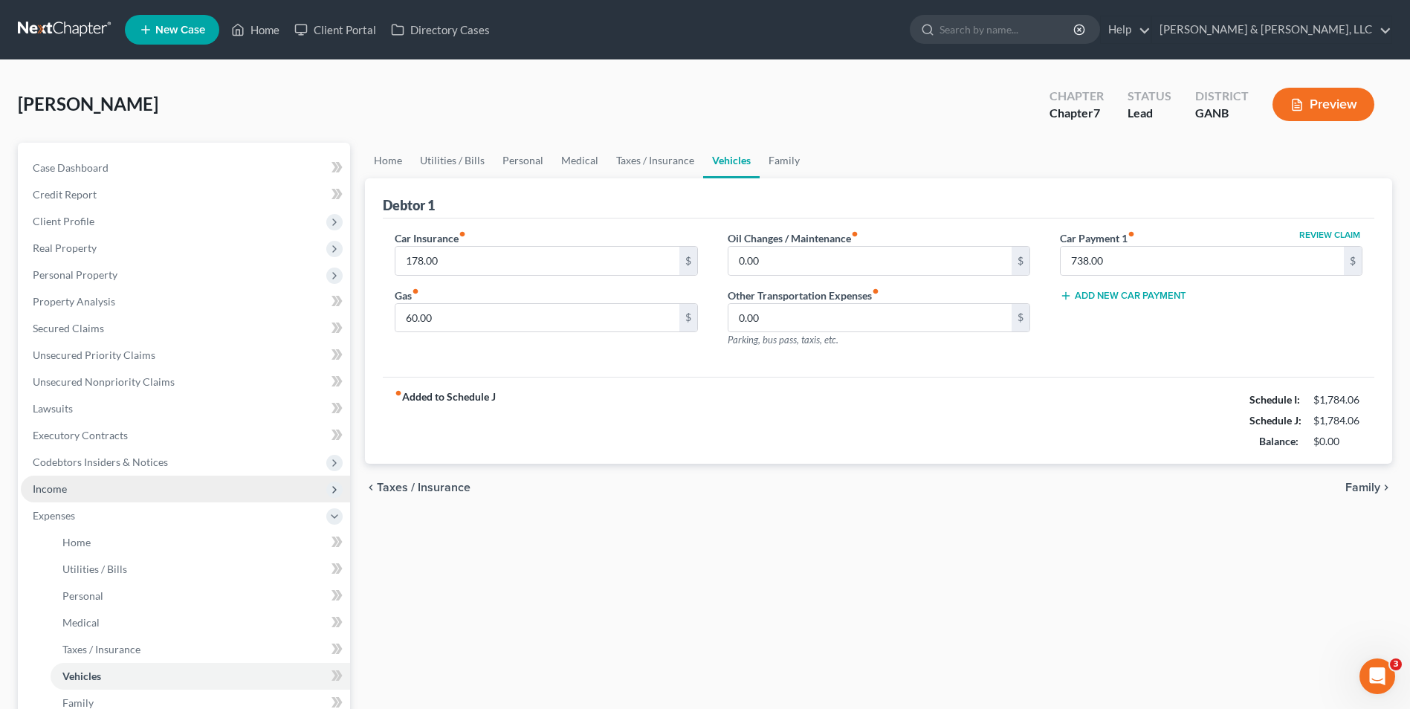
click at [85, 485] on span "Income" at bounding box center [185, 489] width 329 height 27
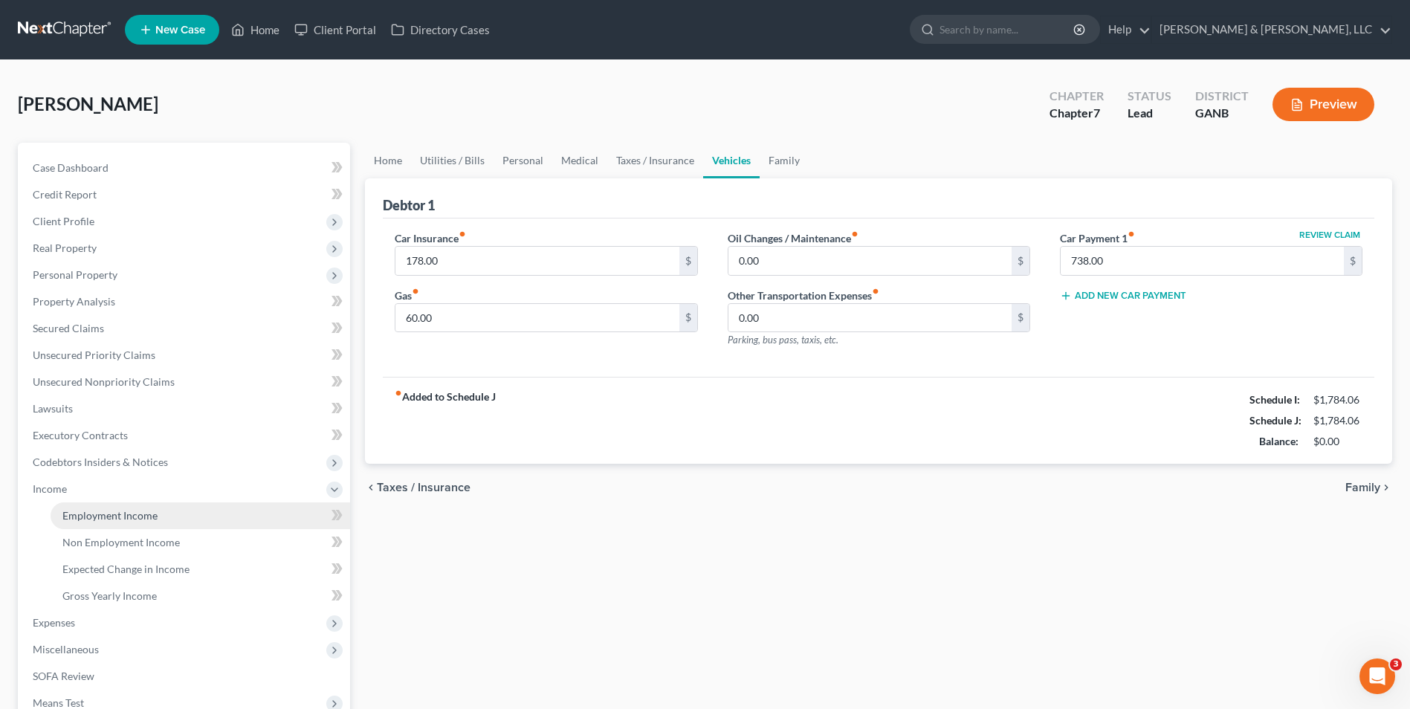
click at [97, 516] on span "Employment Income" at bounding box center [109, 515] width 95 height 13
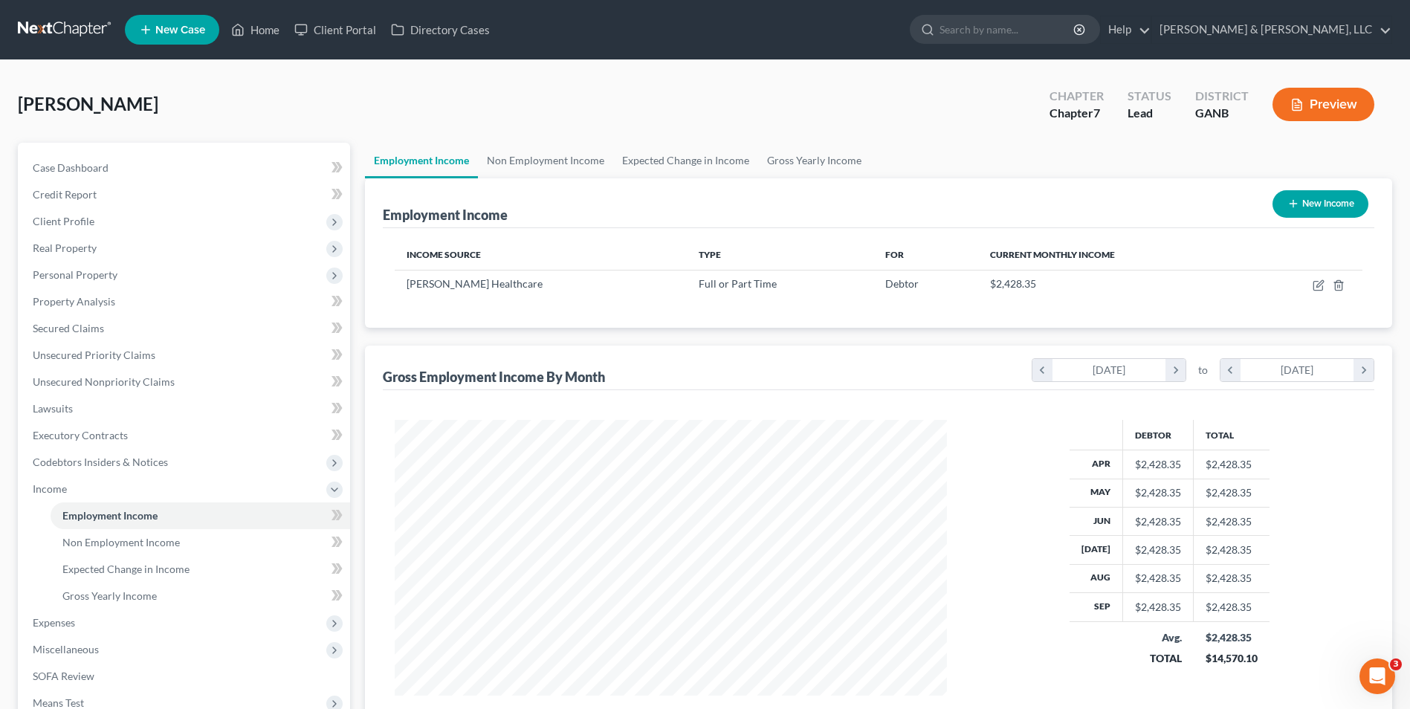
scroll to position [276, 581]
click at [250, 30] on link "Home" at bounding box center [255, 29] width 63 height 27
